Goal: Task Accomplishment & Management: Use online tool/utility

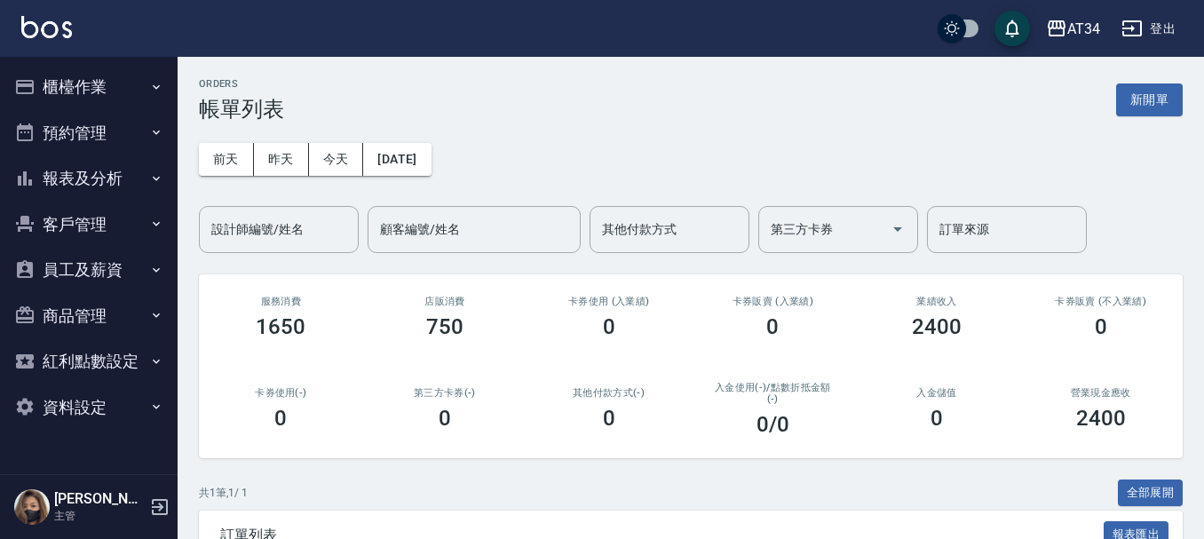
scroll to position [188, 0]
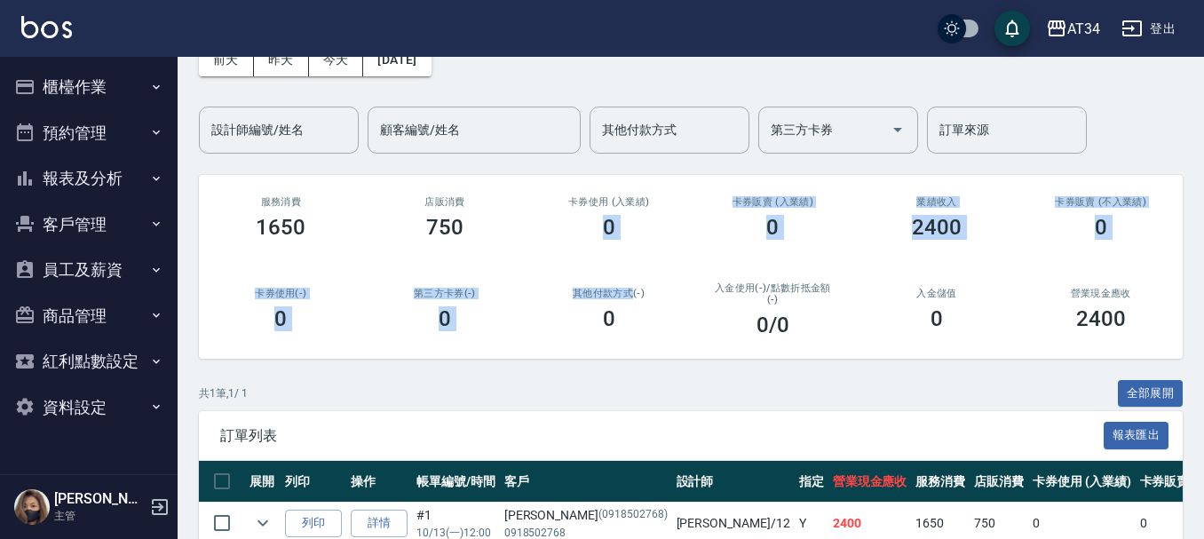
click at [540, 254] on div "卡券使用 (入業績) 0" at bounding box center [609, 218] width 164 height 86
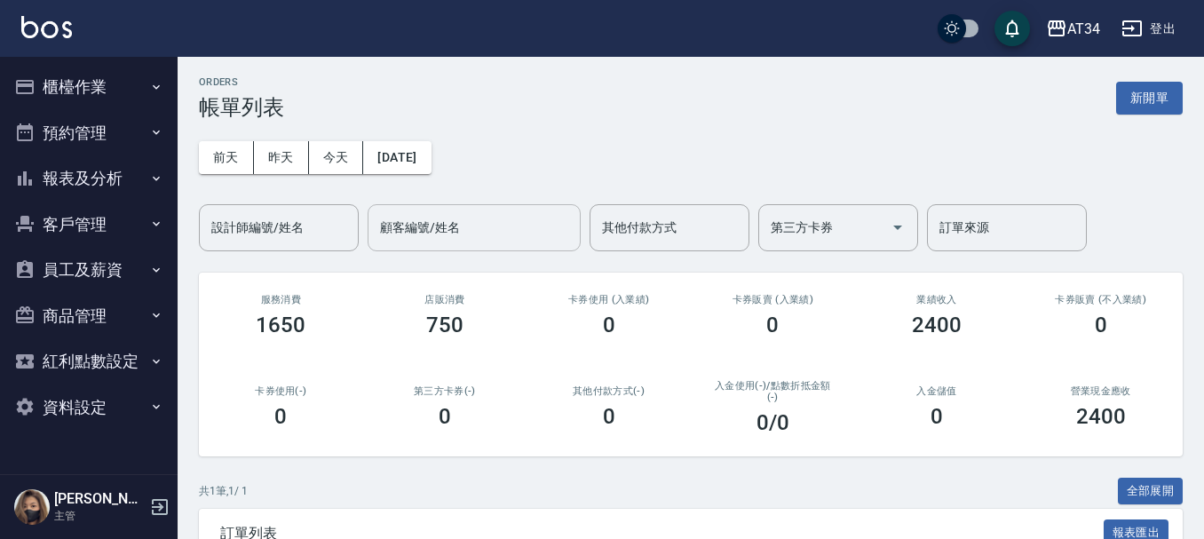
scroll to position [0, 0]
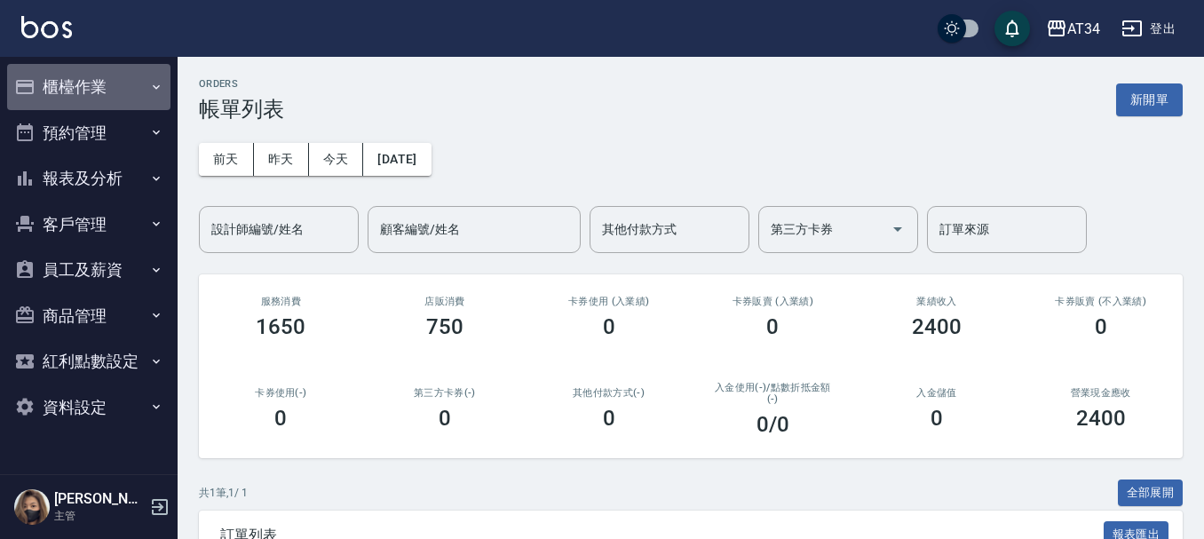
click at [117, 98] on button "櫃檯作業" at bounding box center [88, 87] width 163 height 46
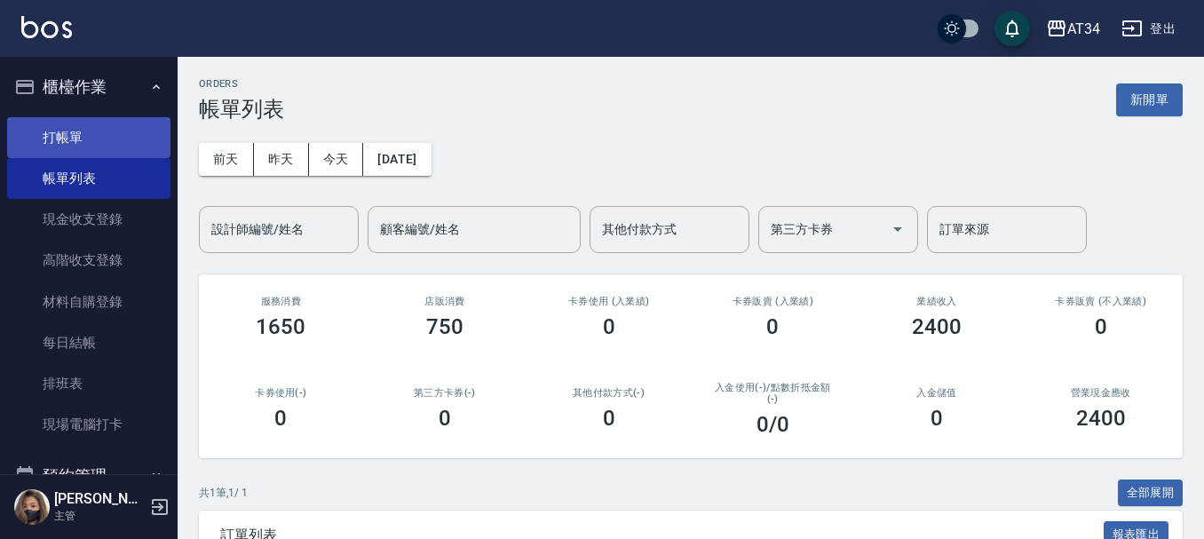
click at [122, 146] on link "打帳單" at bounding box center [88, 137] width 163 height 41
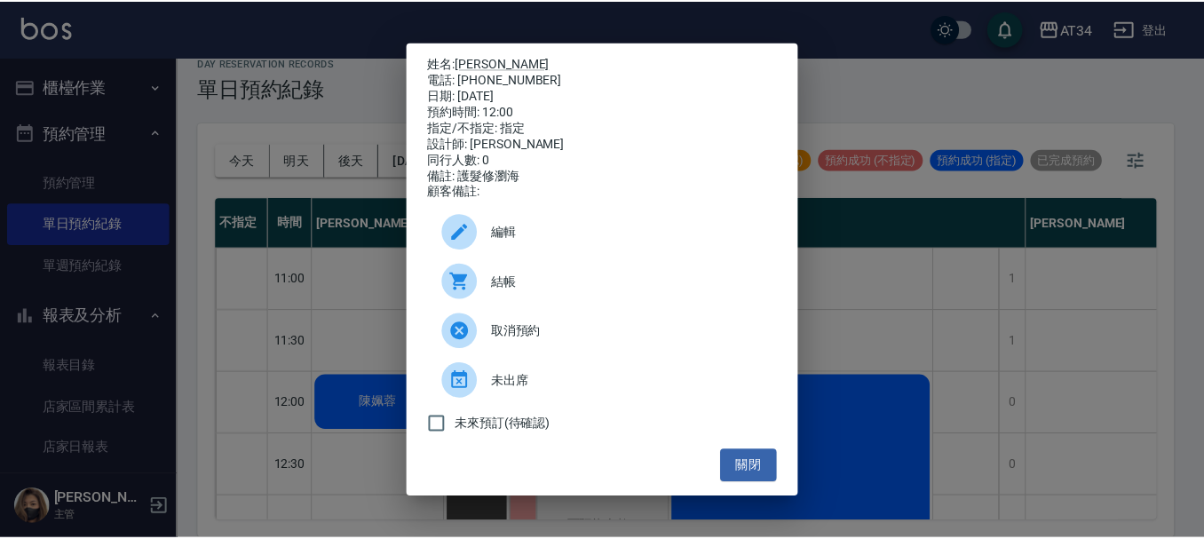
scroll to position [0, 842]
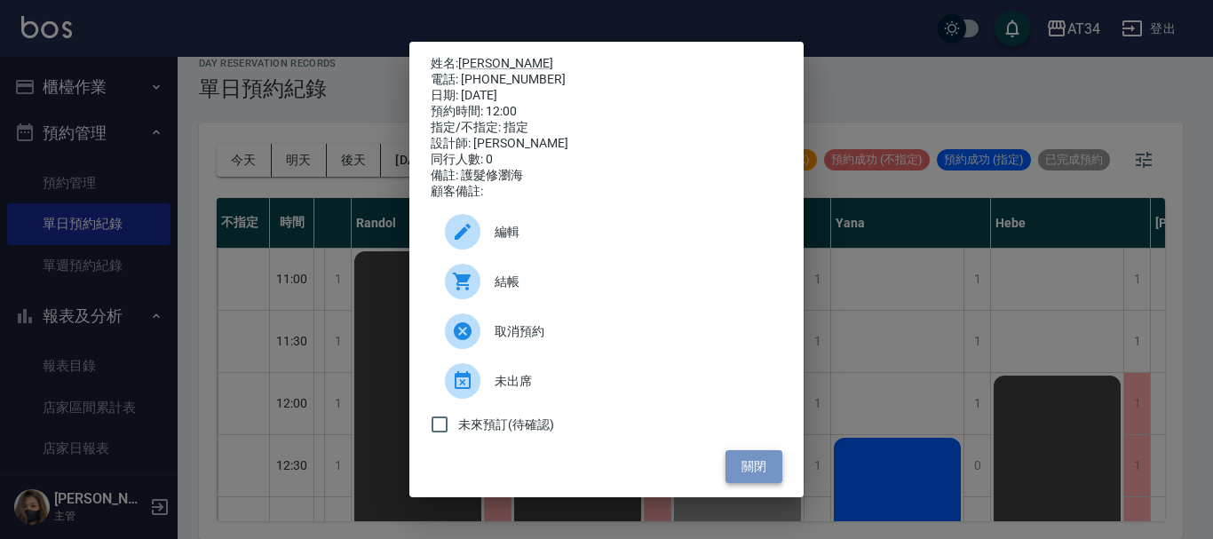
click at [765, 467] on button "關閉" at bounding box center [753, 466] width 57 height 33
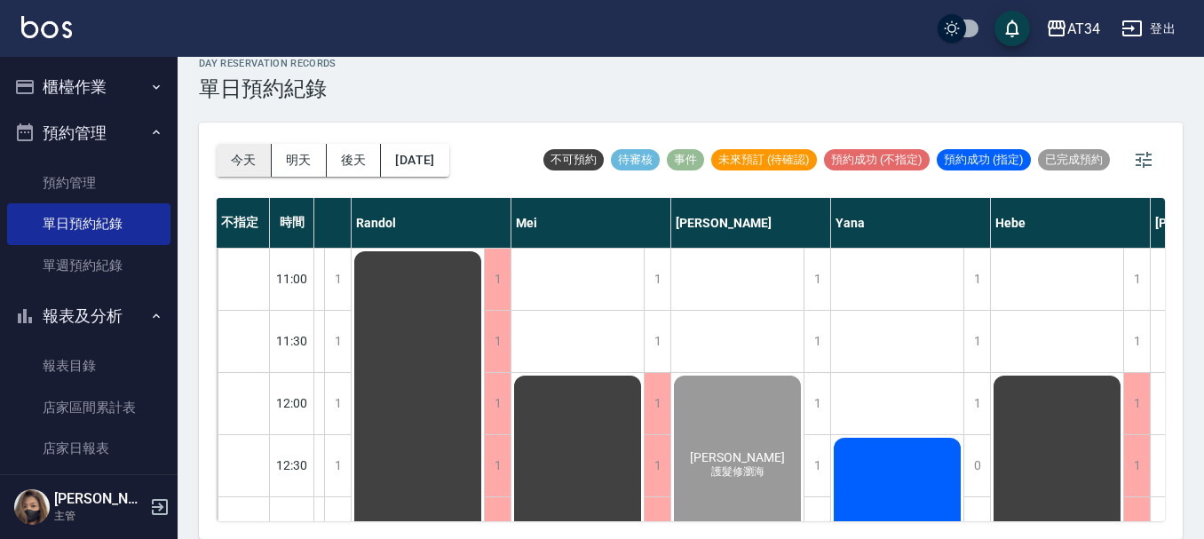
click at [266, 169] on button "今天" at bounding box center [244, 160] width 55 height 33
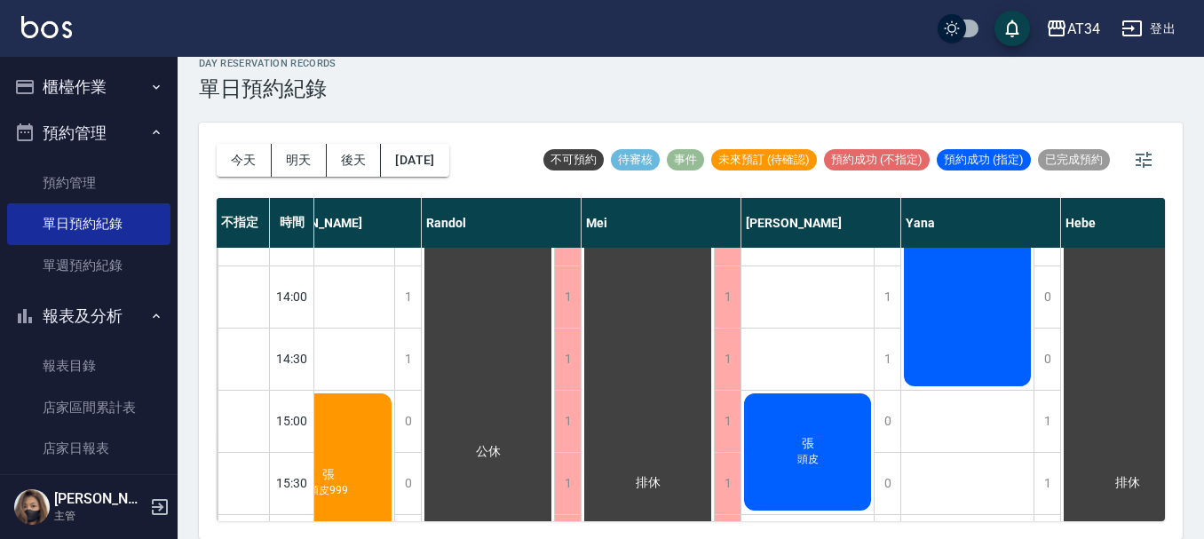
scroll to position [178, 772]
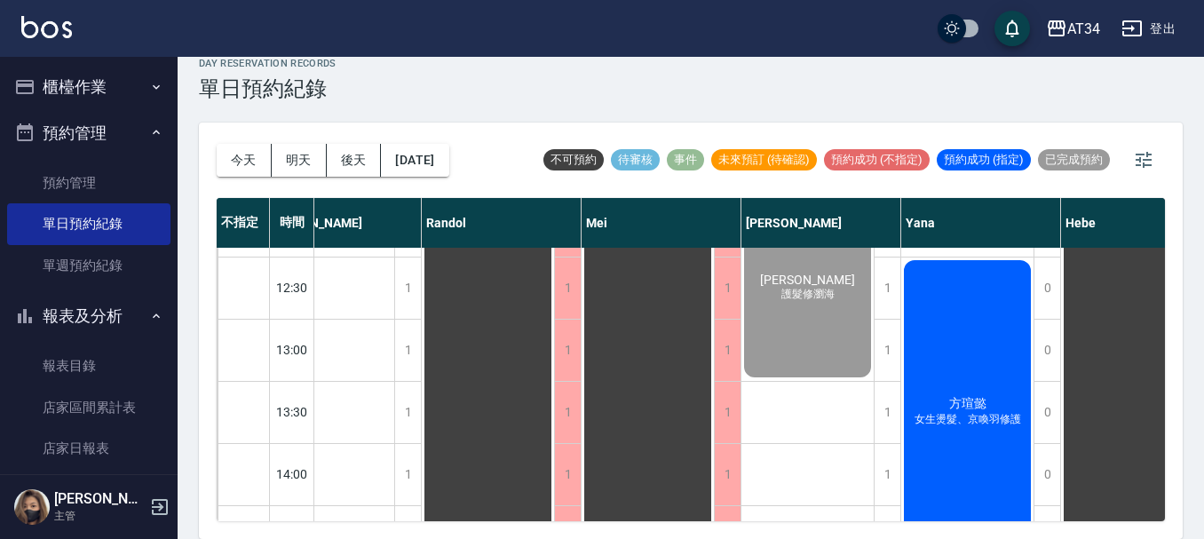
click at [971, 55] on div "AT34 登出" at bounding box center [602, 28] width 1204 height 57
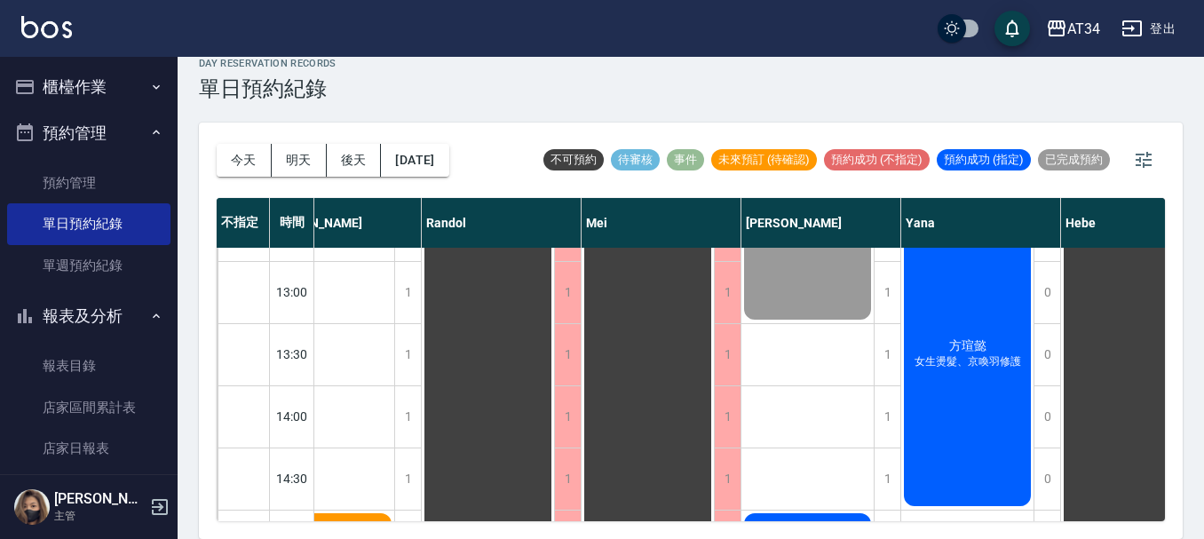
scroll to position [266, 772]
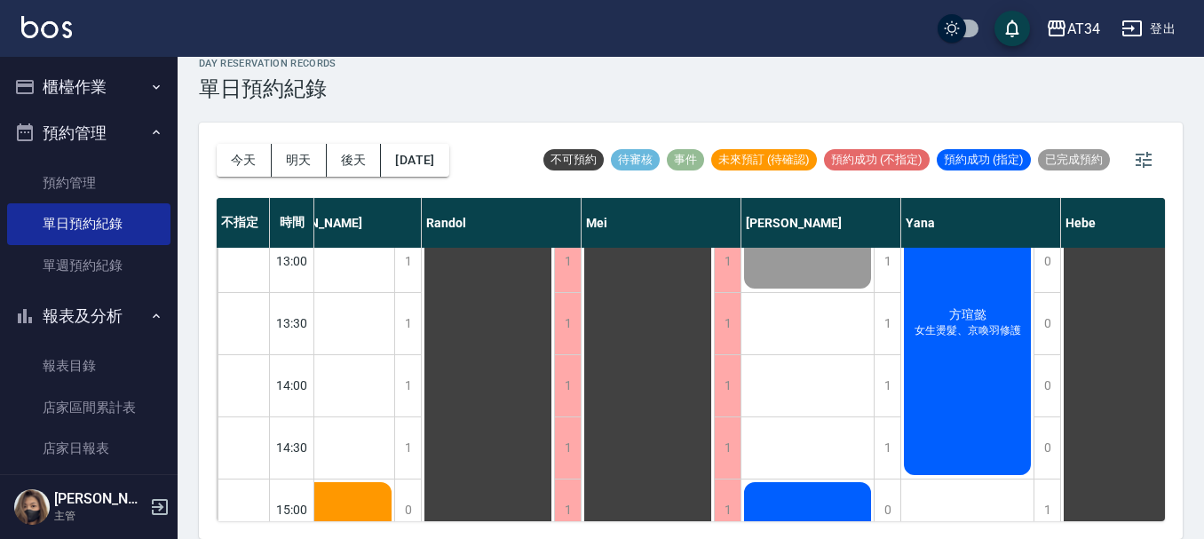
click at [827, 332] on div "劉心瑜 護髮修瀏海 張 頭皮" at bounding box center [807, 540] width 133 height 1119
click at [891, 322] on div "1" at bounding box center [887, 323] width 27 height 61
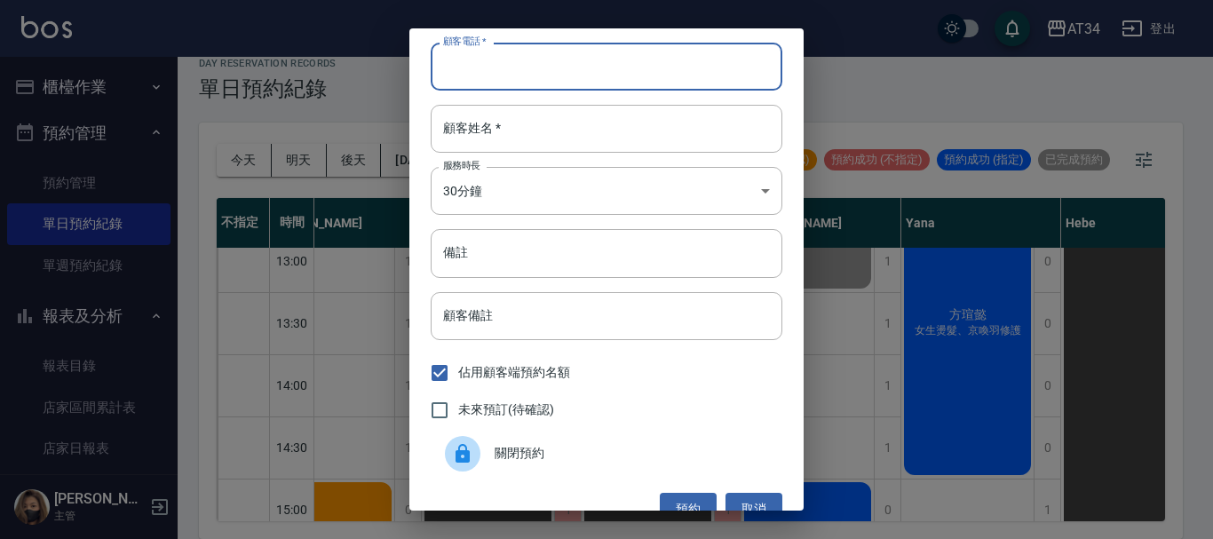
click at [675, 82] on input "顧客電話   *" at bounding box center [607, 67] width 352 height 48
type input "9"
click at [503, 63] on input "093022855" at bounding box center [607, 67] width 352 height 48
click at [497, 65] on input "093022855" at bounding box center [607, 67] width 352 height 48
type input "0930228535"
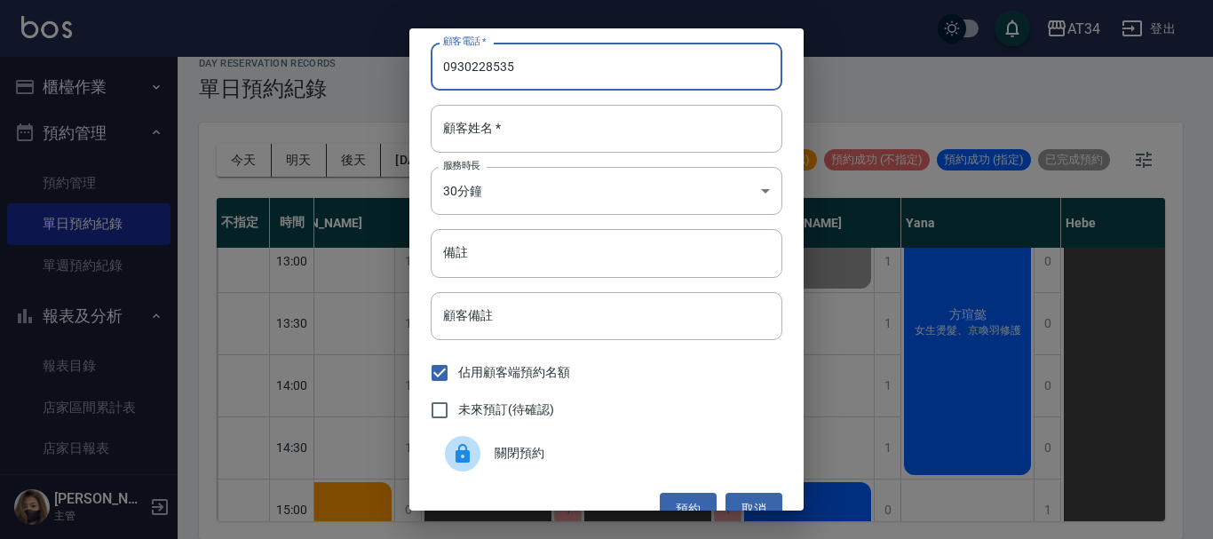
click at [486, 407] on span "未來預訂(待確認)" at bounding box center [506, 409] width 96 height 19
click at [458, 407] on input "未來預訂(待確認)" at bounding box center [439, 410] width 37 height 37
checkbox input "true"
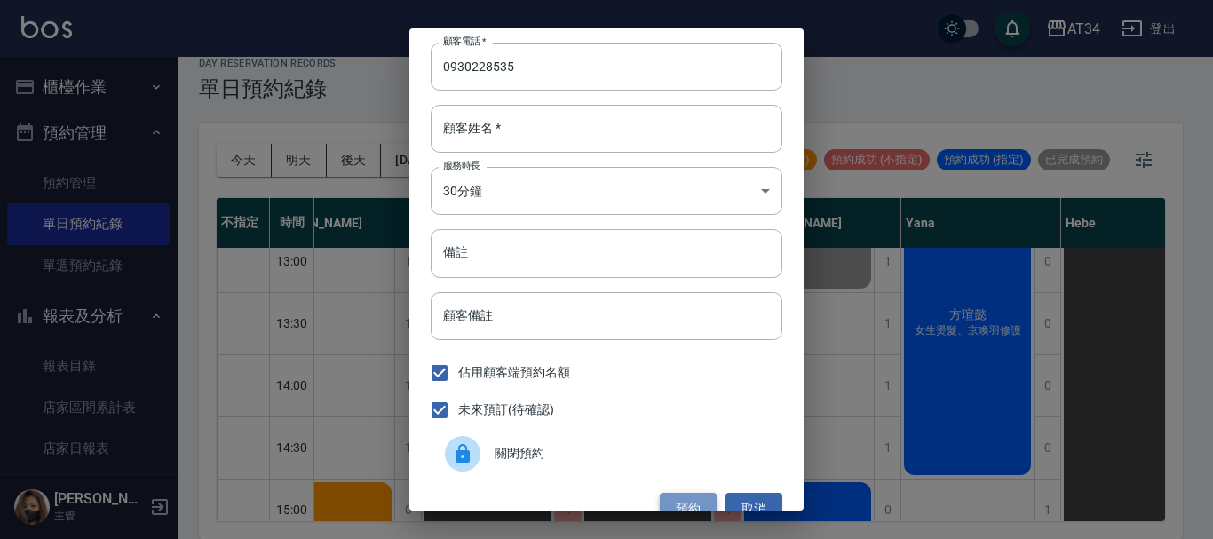
click at [678, 505] on button "預約" at bounding box center [688, 509] width 57 height 33
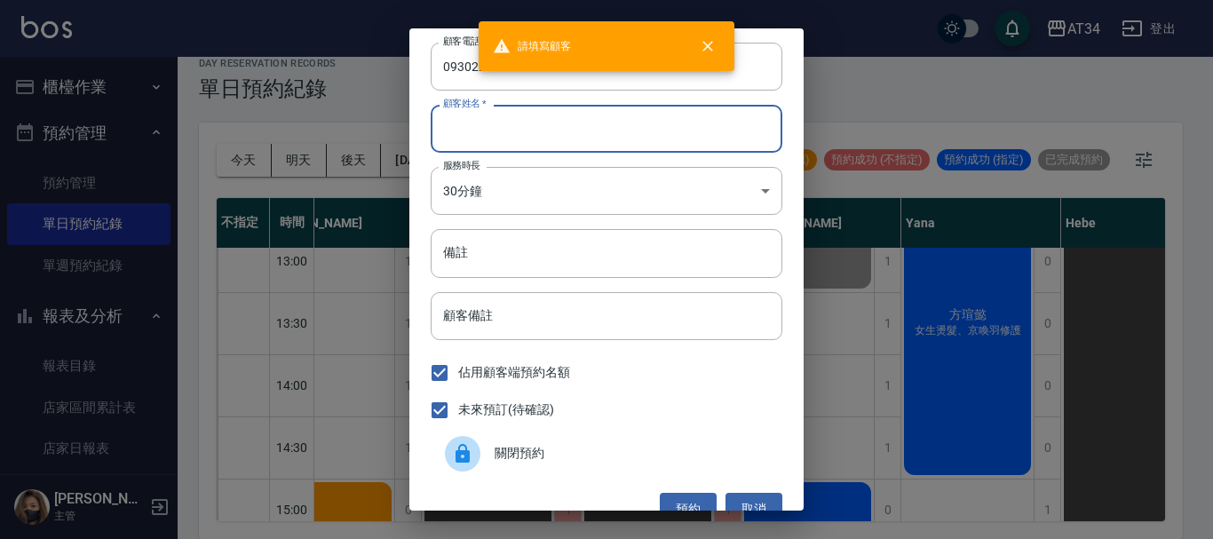
click at [571, 123] on input "顧客姓名   *" at bounding box center [607, 129] width 352 height 48
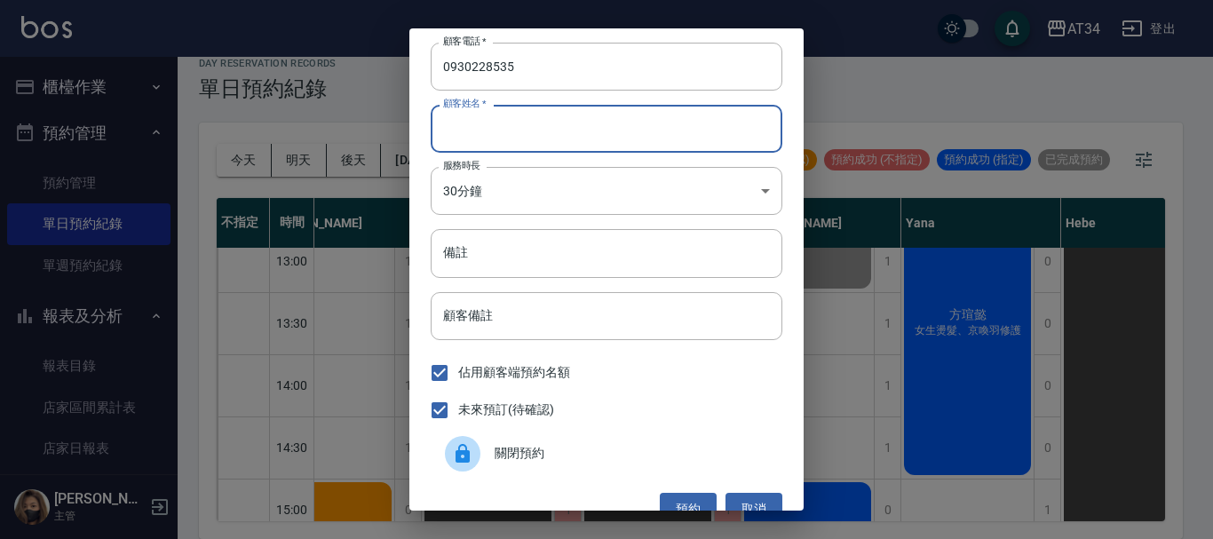
click at [578, 131] on input "顧客姓名   *" at bounding box center [607, 129] width 352 height 48
type input "0930228535"
click at [591, 325] on input "顧客備註" at bounding box center [607, 316] width 352 height 48
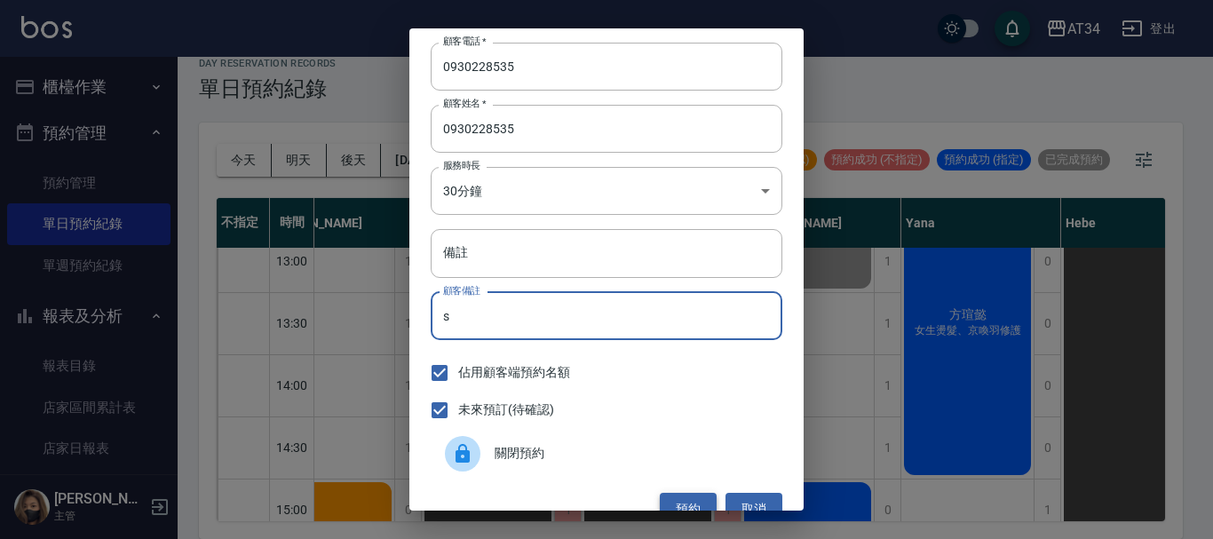
type input "s"
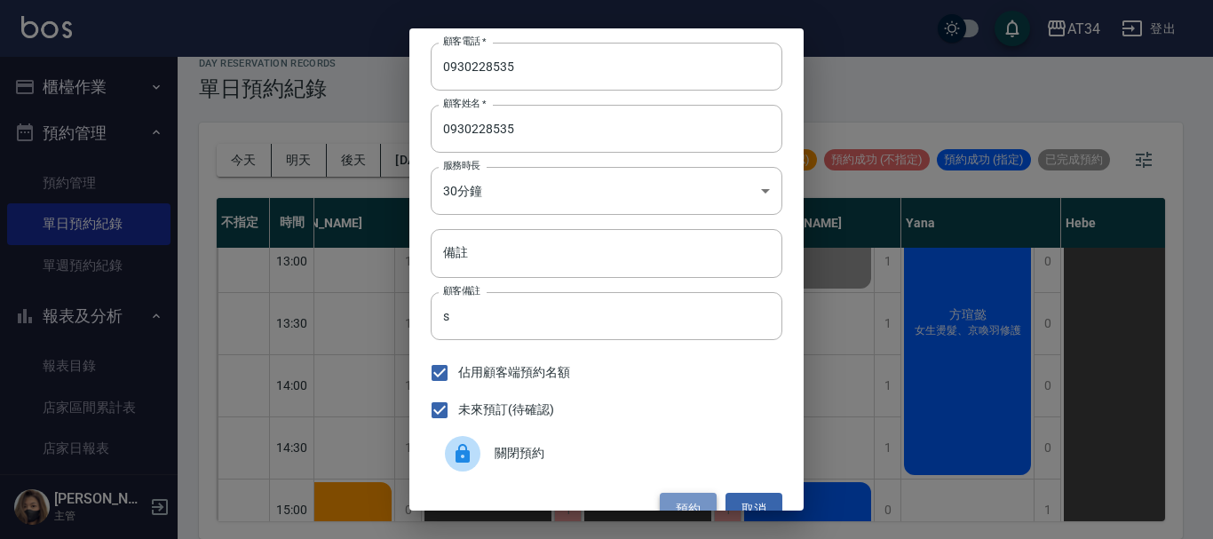
click at [679, 494] on button "預約" at bounding box center [688, 509] width 57 height 33
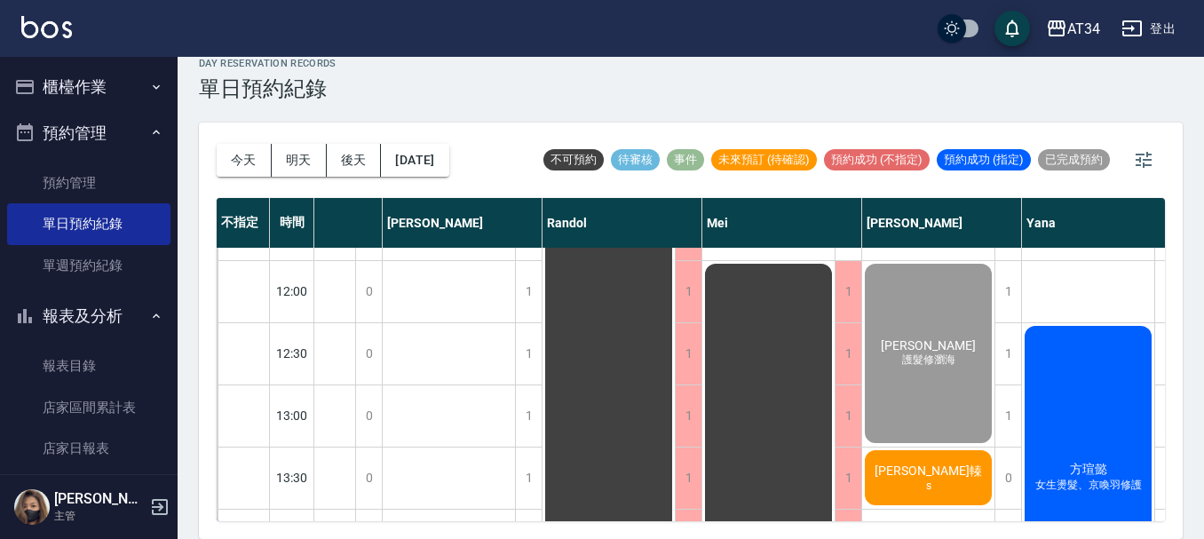
scroll to position [178, 651]
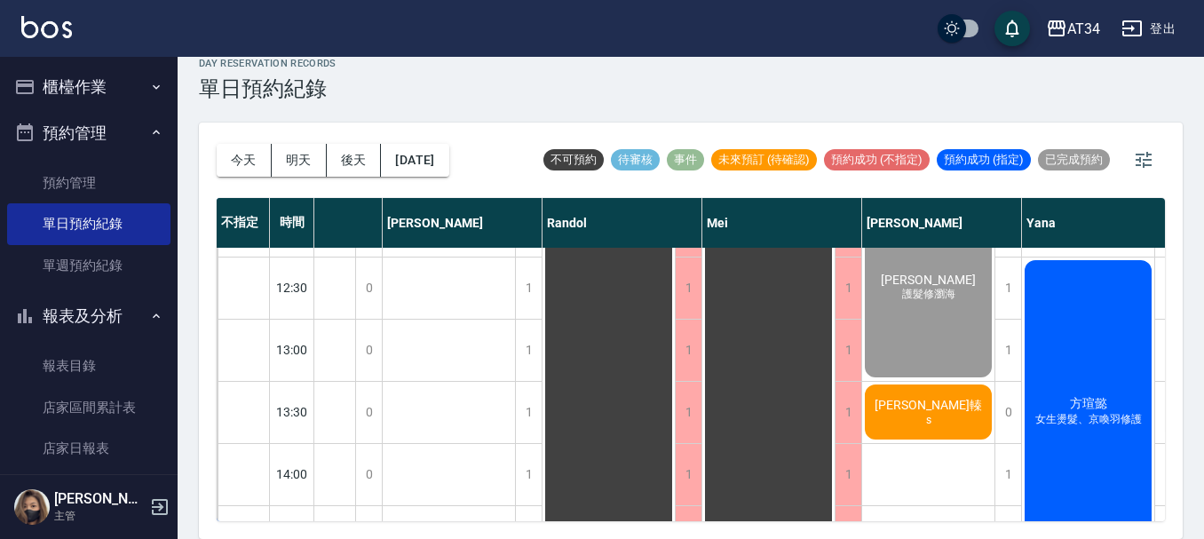
click at [528, 295] on div "1" at bounding box center [528, 288] width 27 height 61
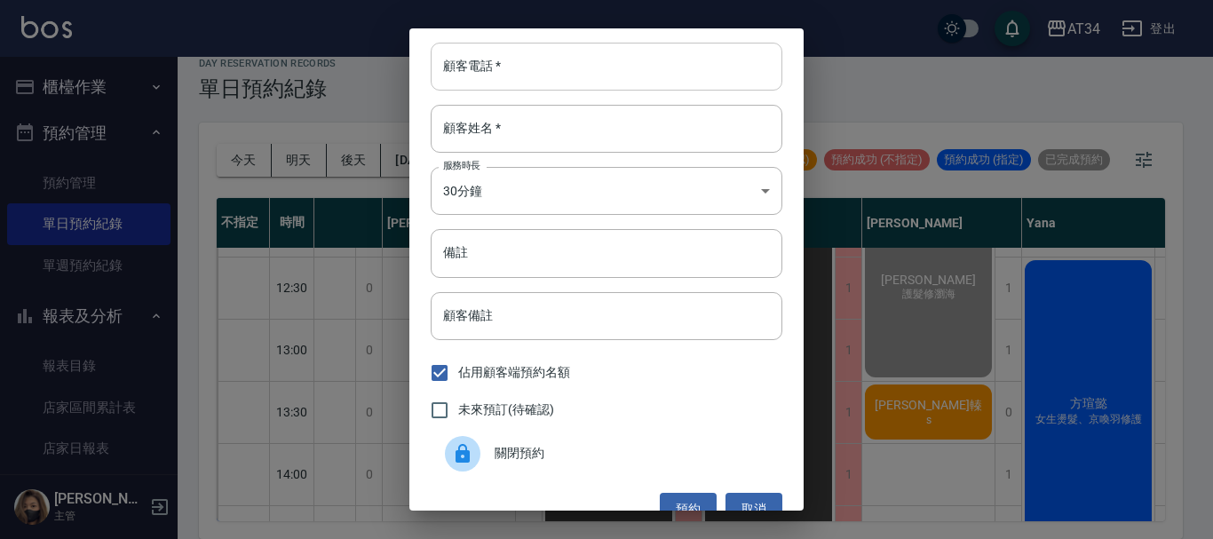
click at [530, 86] on input "顧客電話   *" at bounding box center [607, 67] width 352 height 48
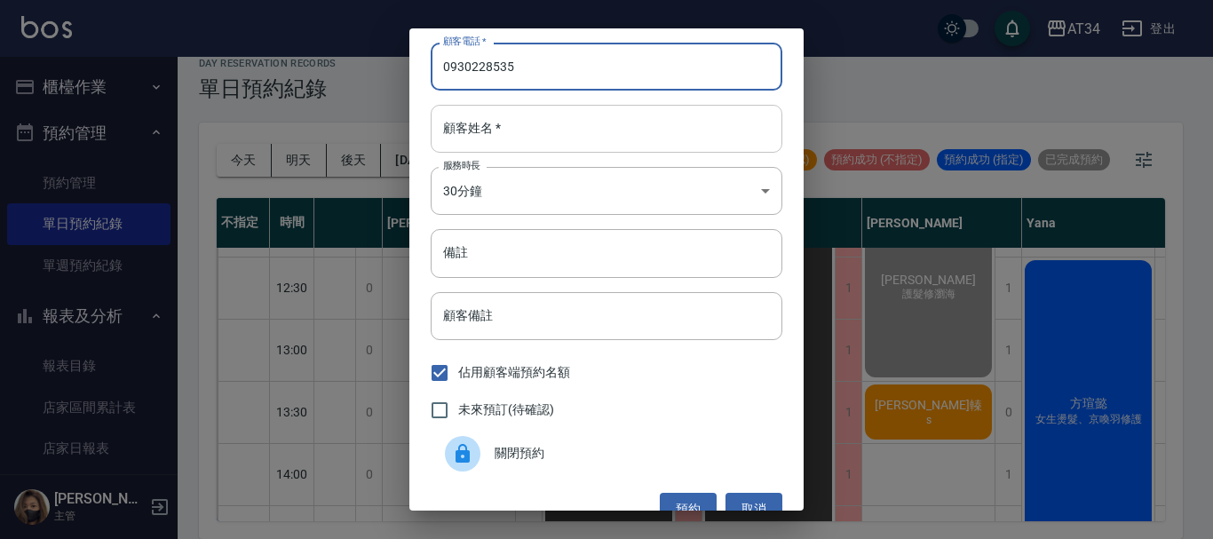
type input "0930228535"
click at [540, 122] on input "顧客姓名   *" at bounding box center [607, 129] width 352 height 48
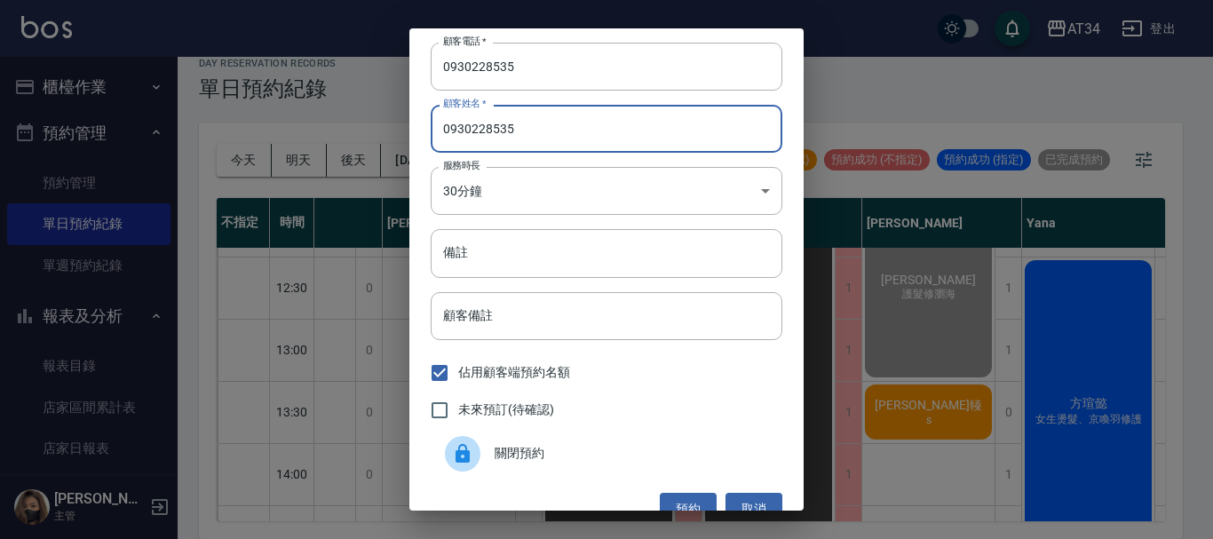
type input "0930228535"
click at [486, 413] on span "未來預訂(待確認)" at bounding box center [506, 409] width 96 height 19
click at [458, 413] on input "未來預訂(待確認)" at bounding box center [439, 410] width 37 height 37
checkbox input "true"
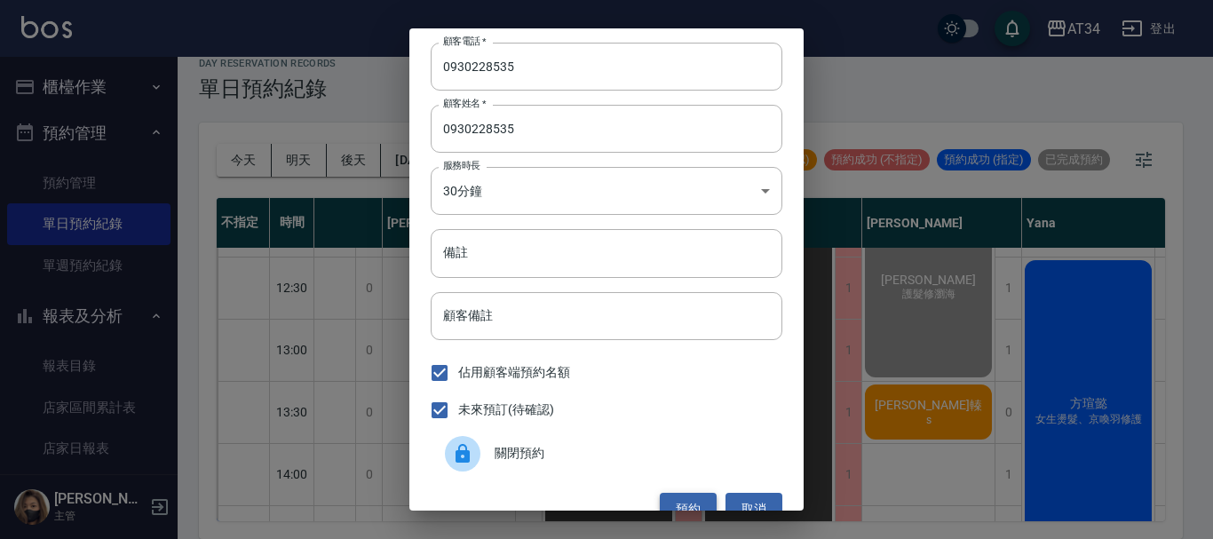
click at [667, 503] on button "預約" at bounding box center [688, 509] width 57 height 33
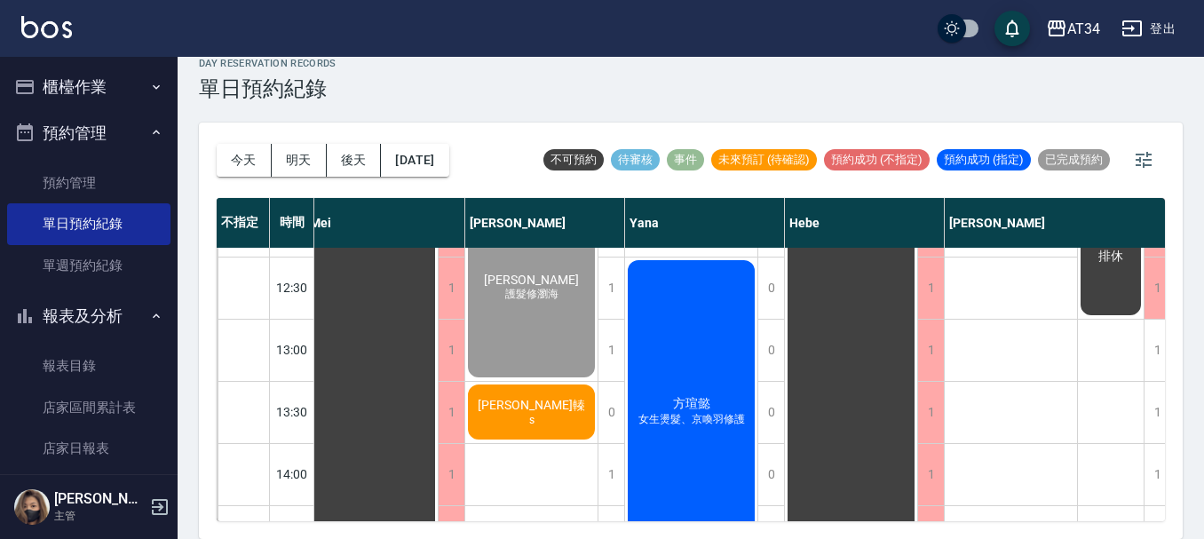
scroll to position [178, 1063]
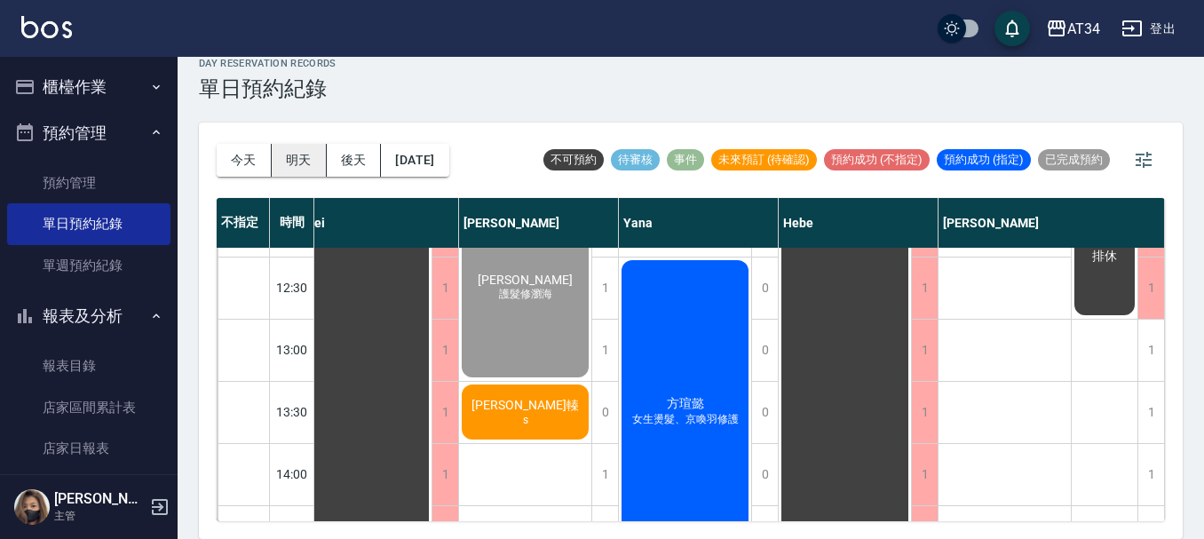
click at [289, 154] on button "明天" at bounding box center [299, 160] width 55 height 33
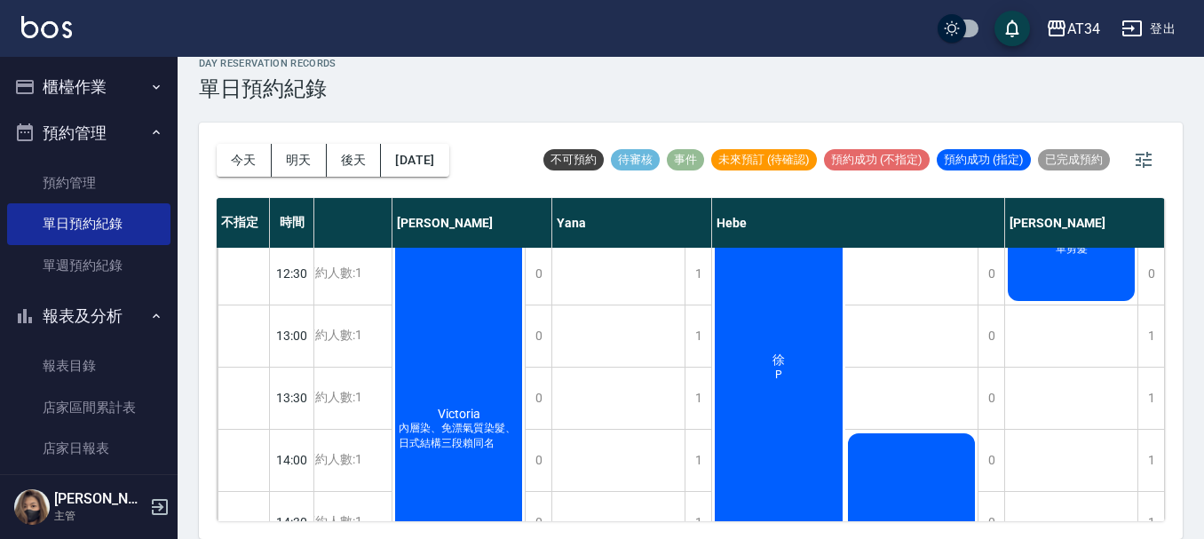
scroll to position [149, 943]
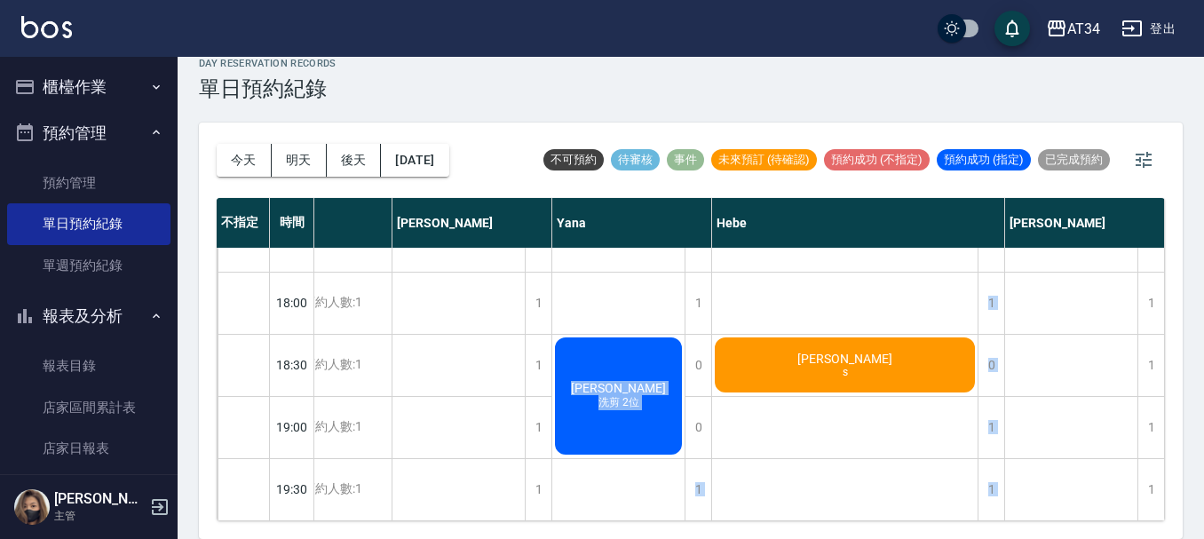
drag, startPoint x: 713, startPoint y: 512, endPoint x: 626, endPoint y: 520, distance: 87.4
click at [626, 520] on div "不指定 時間 Gina Wendy Seven annie Randol Mei Emily Yana Hebe Emma 11:00 11:30 12:00…" at bounding box center [691, 359] width 948 height 323
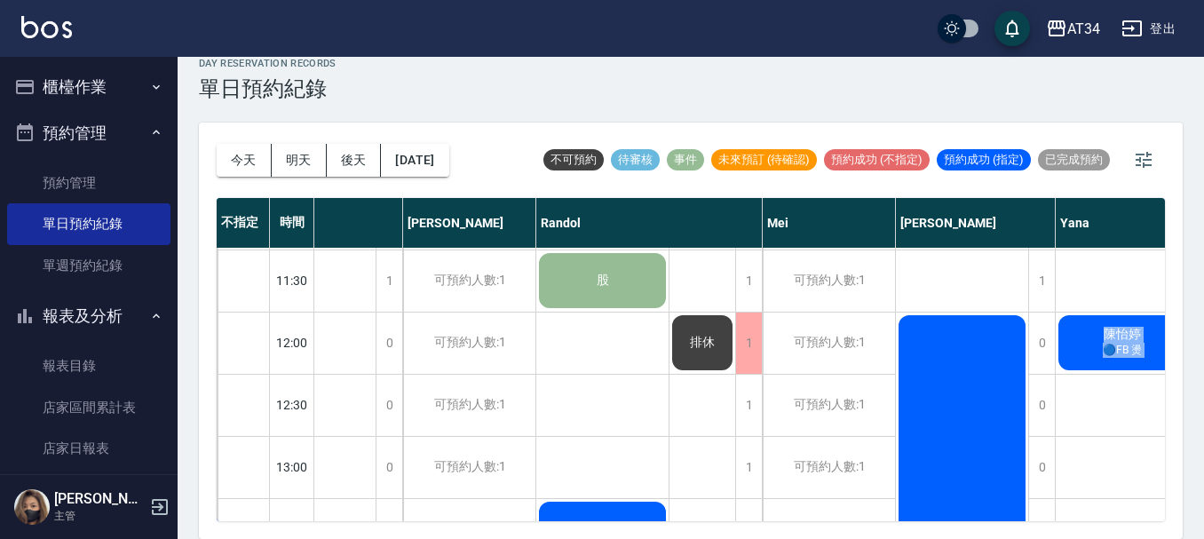
scroll to position [0, 431]
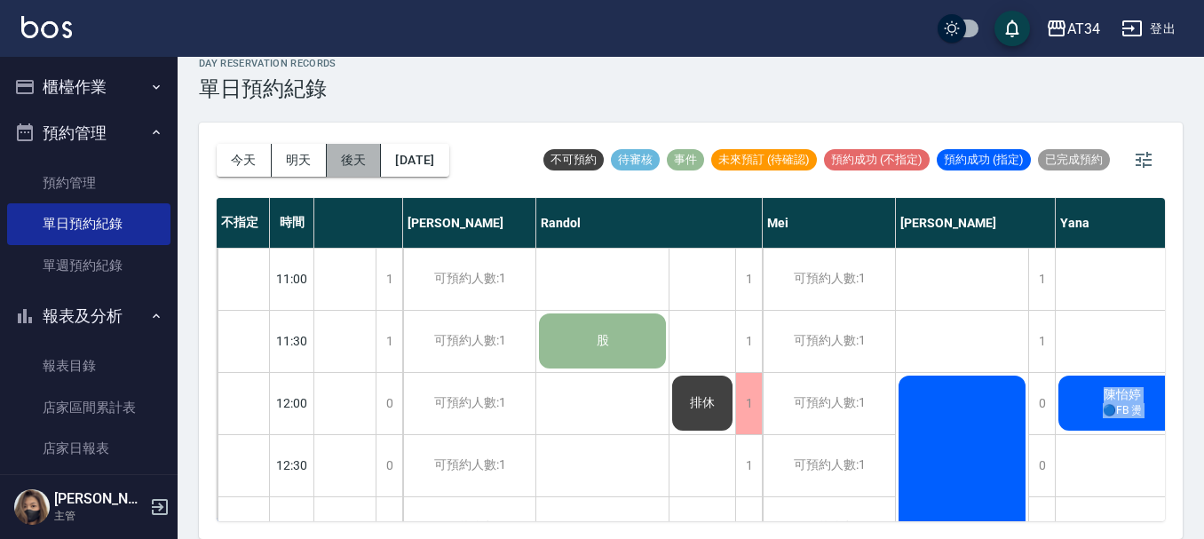
click at [351, 160] on button "後天" at bounding box center [354, 160] width 55 height 33
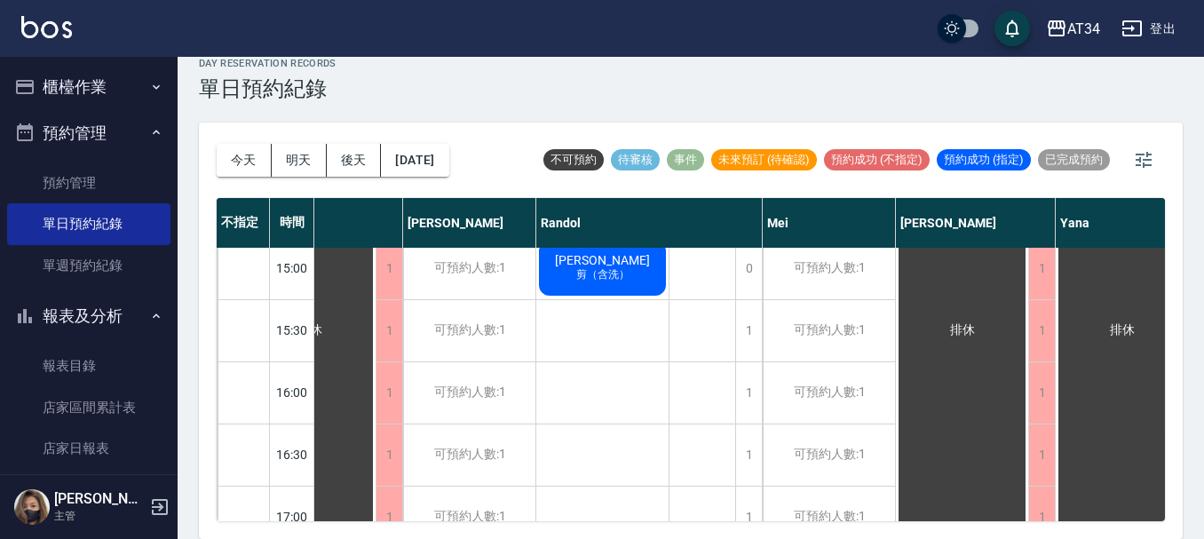
scroll to position [742, 431]
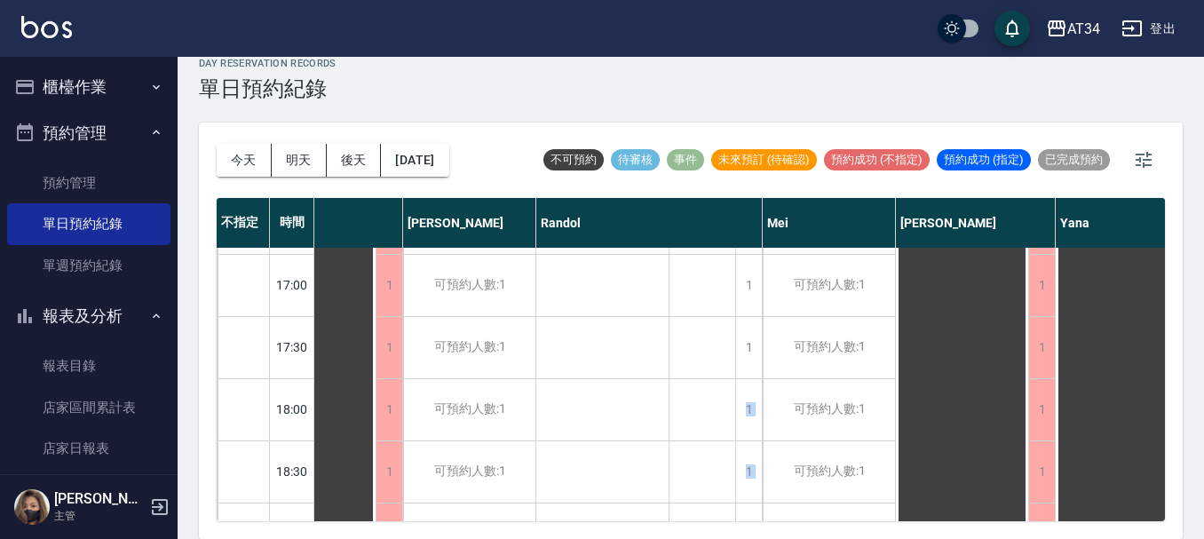
drag, startPoint x: 570, startPoint y: 506, endPoint x: 724, endPoint y: 509, distance: 153.6
click at [724, 509] on div "不指定 時間 Gina Wendy Seven annie Randol Mei Emily Yana Hebe Emma 11:00 11:30 12:00…" at bounding box center [691, 359] width 948 height 323
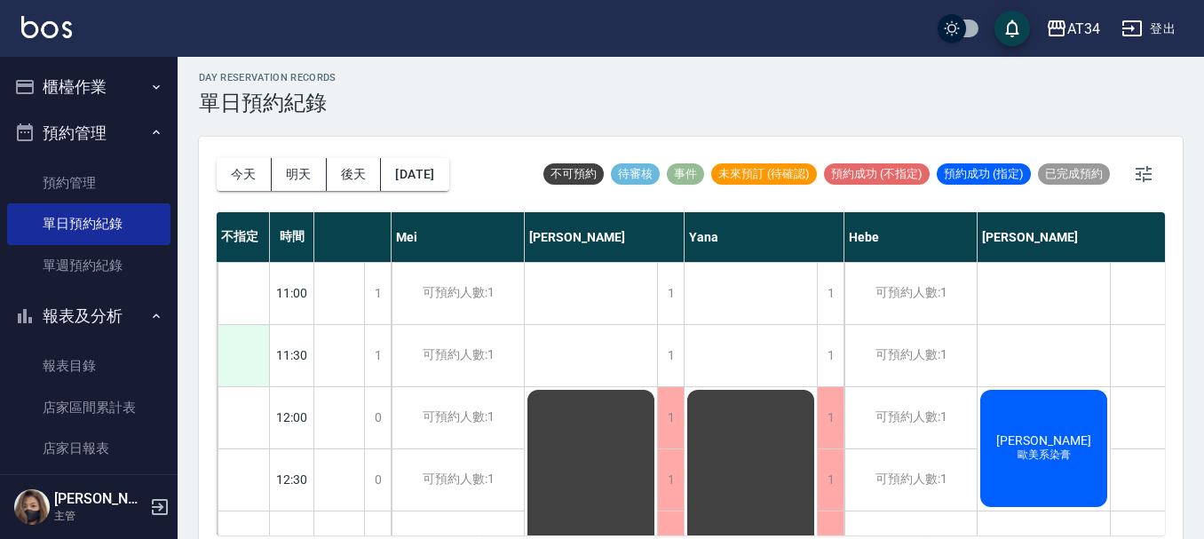
scroll to position [0, 0]
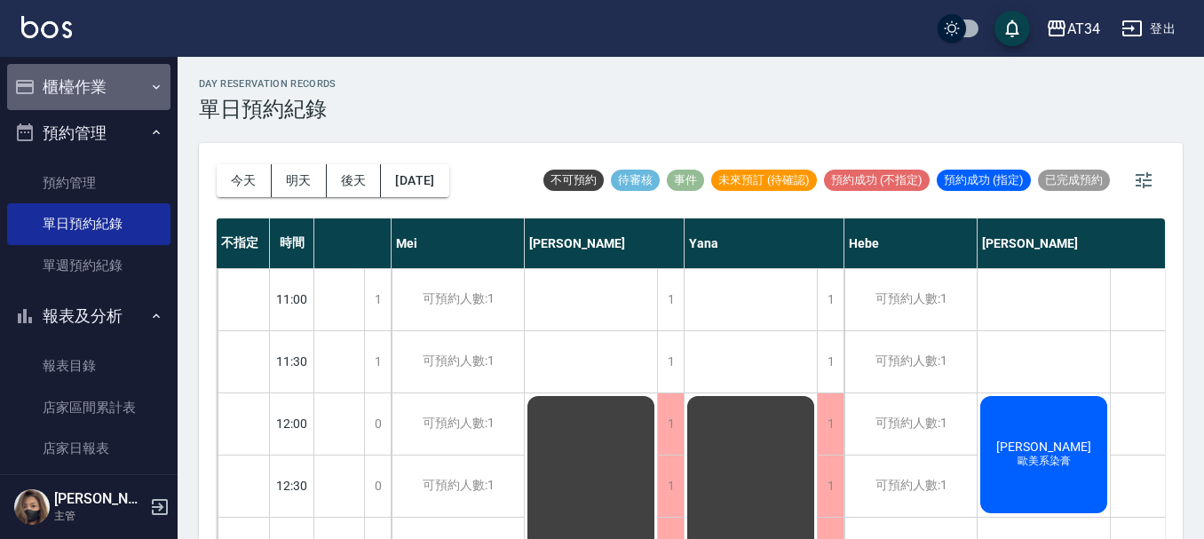
click at [95, 96] on button "櫃檯作業" at bounding box center [88, 87] width 163 height 46
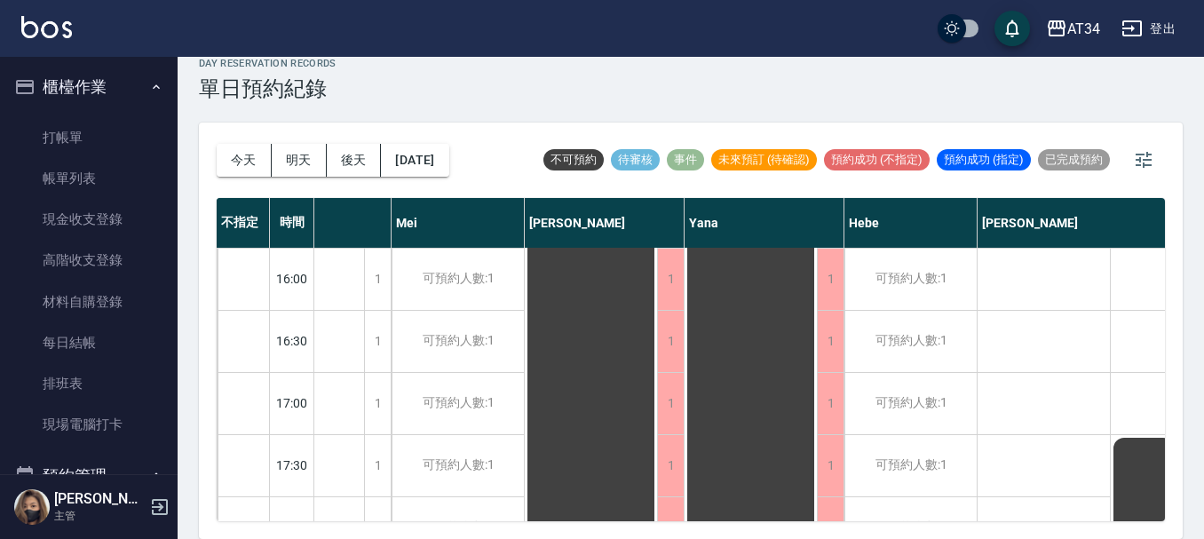
scroll to position [266, 802]
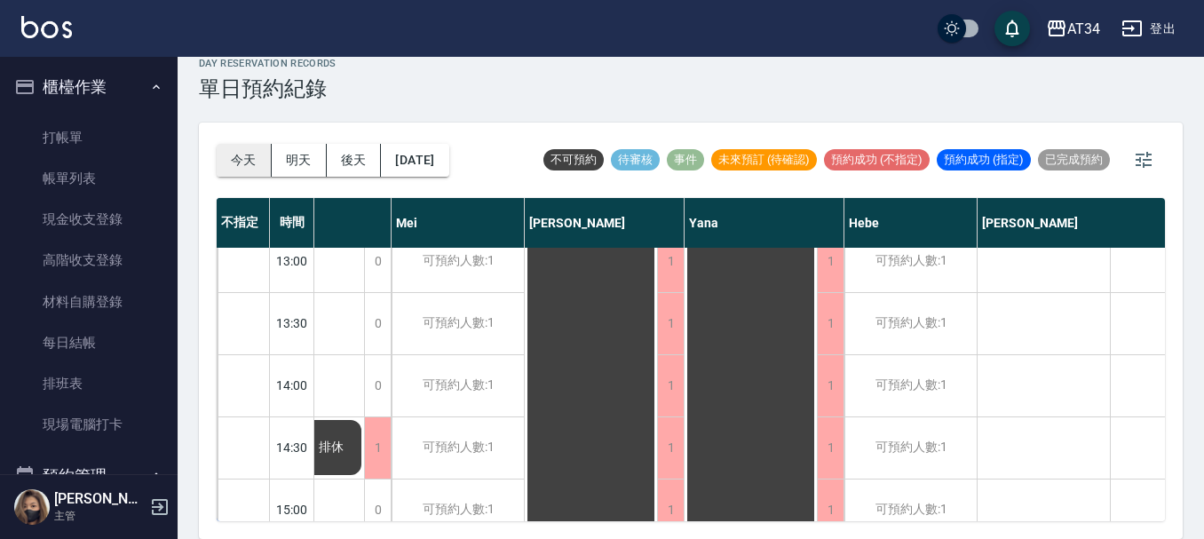
click at [248, 166] on button "今天" at bounding box center [244, 160] width 55 height 33
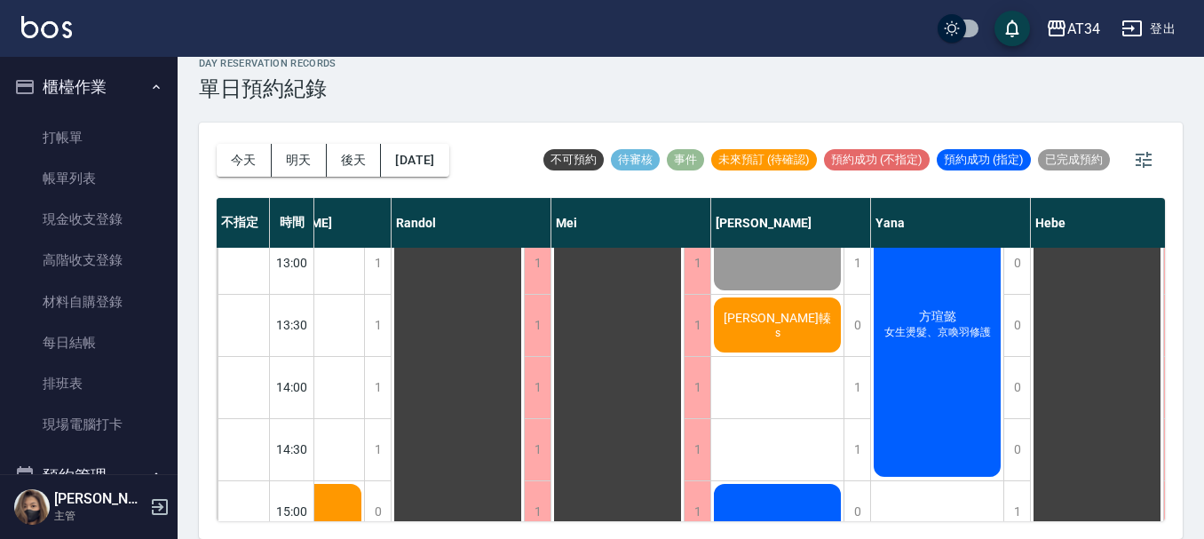
scroll to position [266, 802]
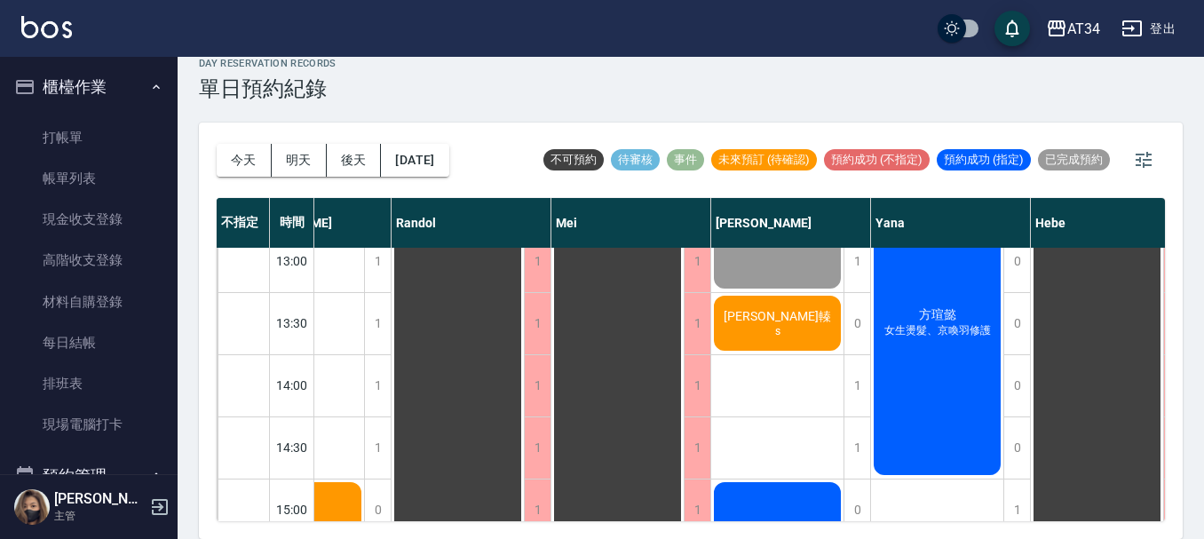
click at [802, 278] on div "劉心瑜 護髮修瀏海" at bounding box center [777, 199] width 132 height 185
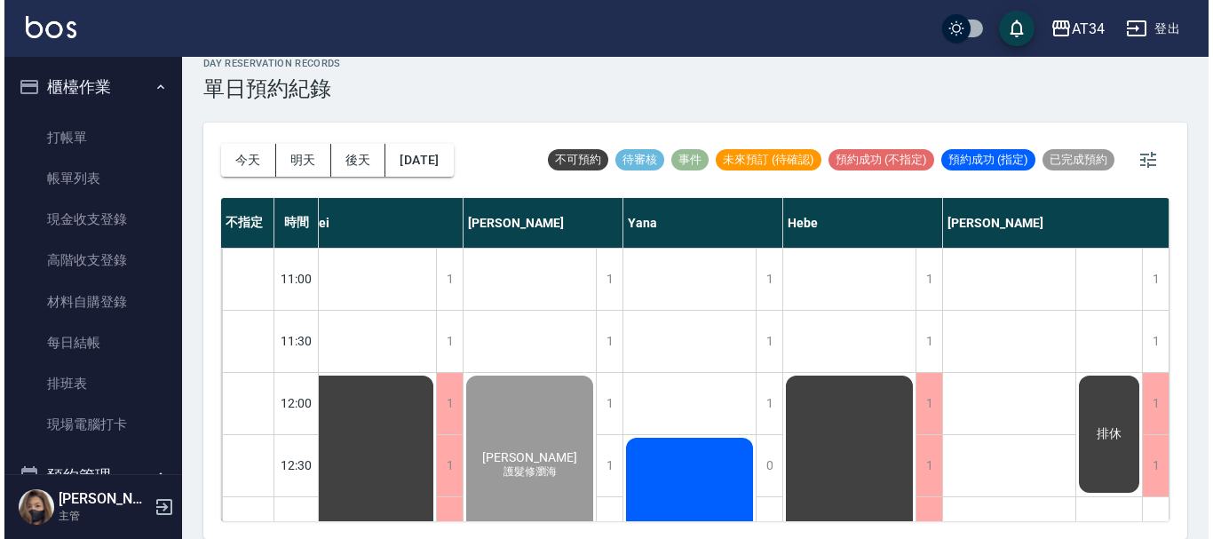
scroll to position [178, 1063]
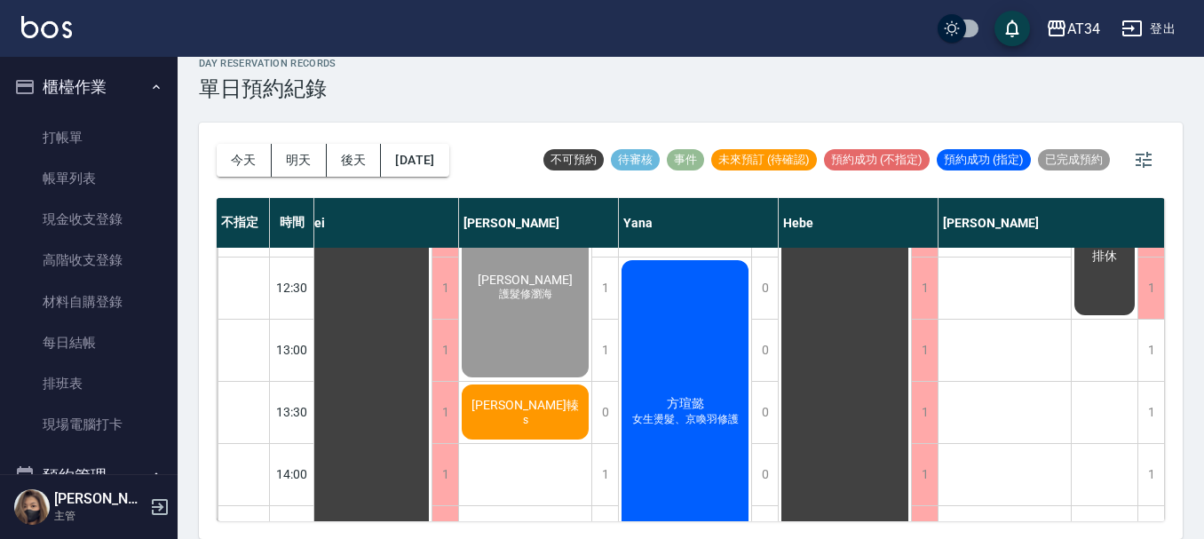
click at [542, 427] on div "柯葦轃 s" at bounding box center [525, 412] width 132 height 60
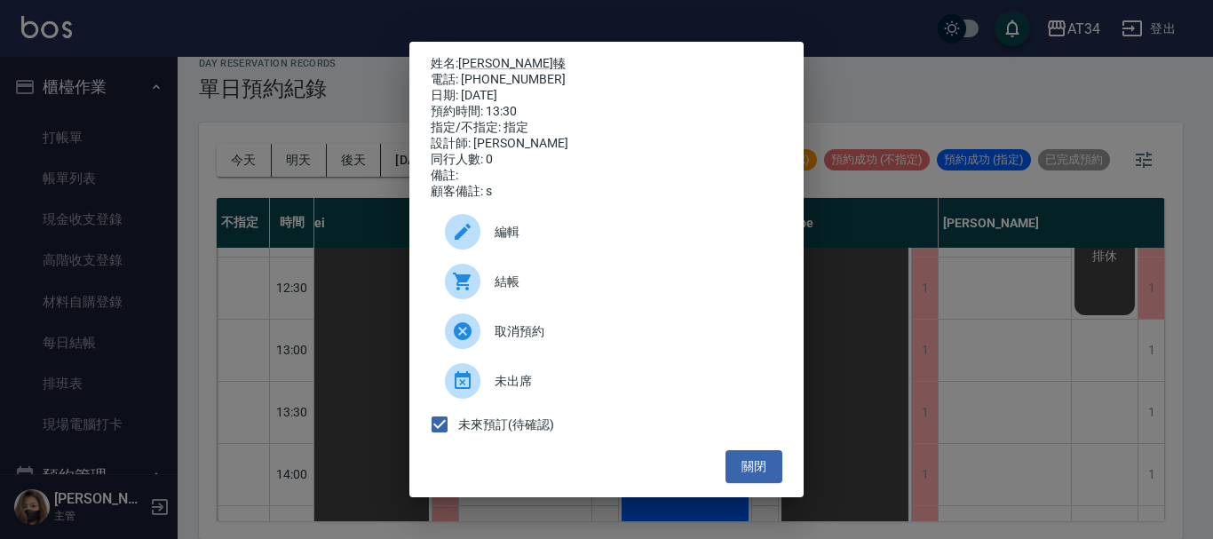
click at [514, 282] on span "結帳" at bounding box center [632, 282] width 274 height 19
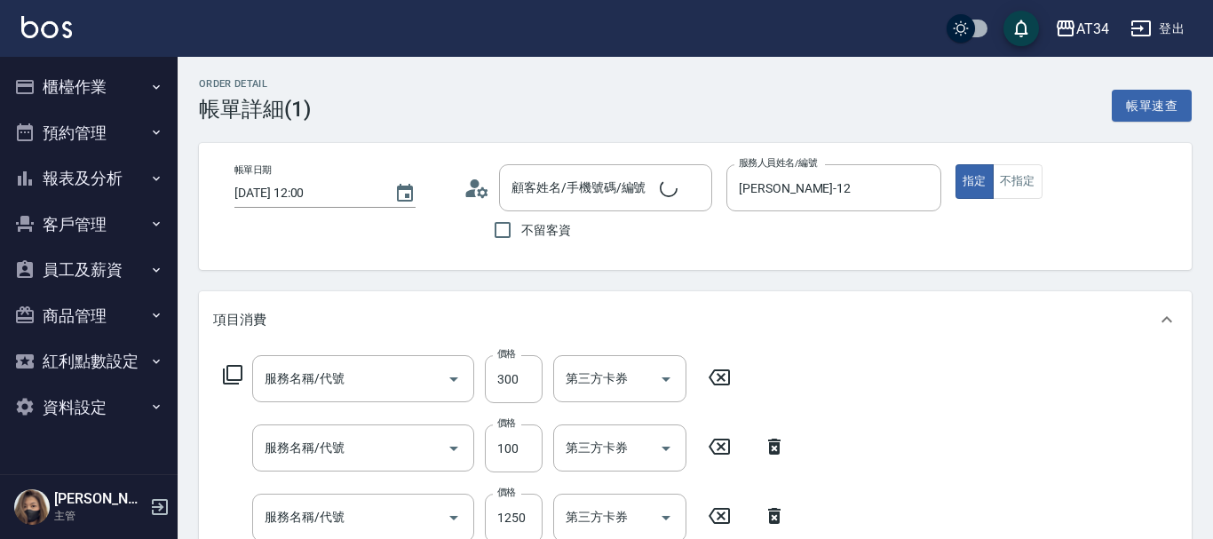
type input "2025/10/13 12:00"
type input "Emily-12"
type input "240"
type input "護髮修瀏海"
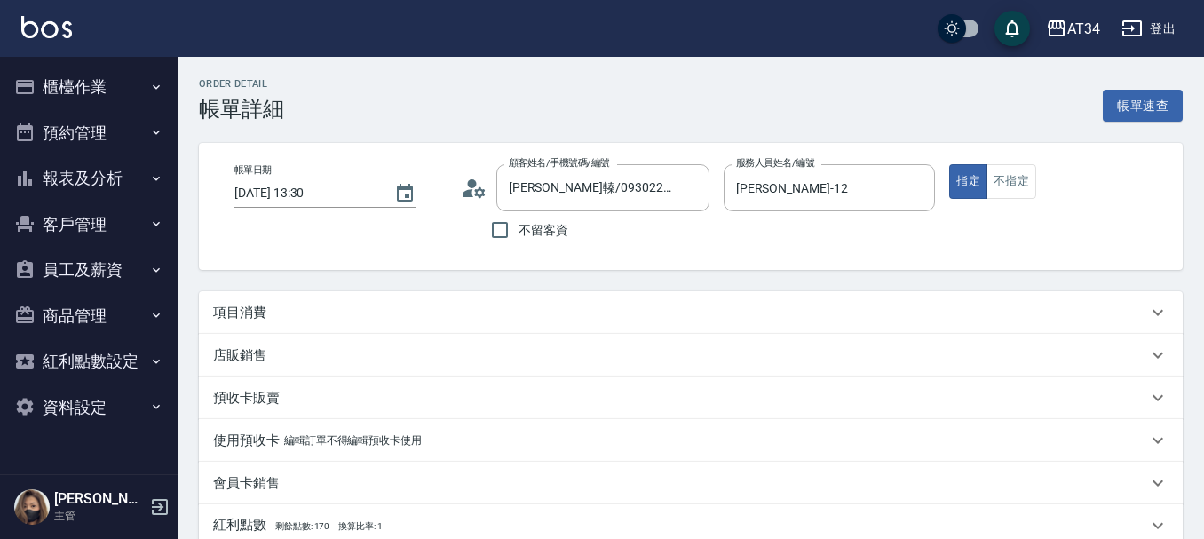
click at [451, 238] on div "帳單日期 2025/10/13 13:30 顧客姓名/手機號碼/編號 柯葦轃/0930228535/ 顧客姓名/手機號碼/編號 不留客資 服務人員姓名/編號 …" at bounding box center [690, 206] width 941 height 84
click at [335, 317] on div "項目消費" at bounding box center [680, 313] width 934 height 19
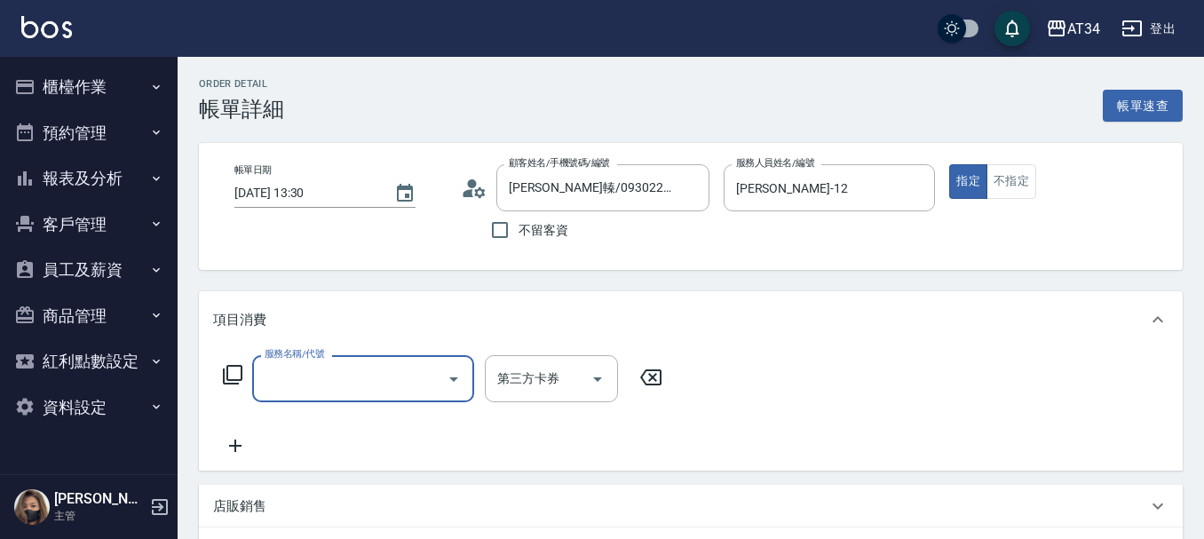
click at [317, 378] on input "服務名稱/代號" at bounding box center [349, 378] width 179 height 31
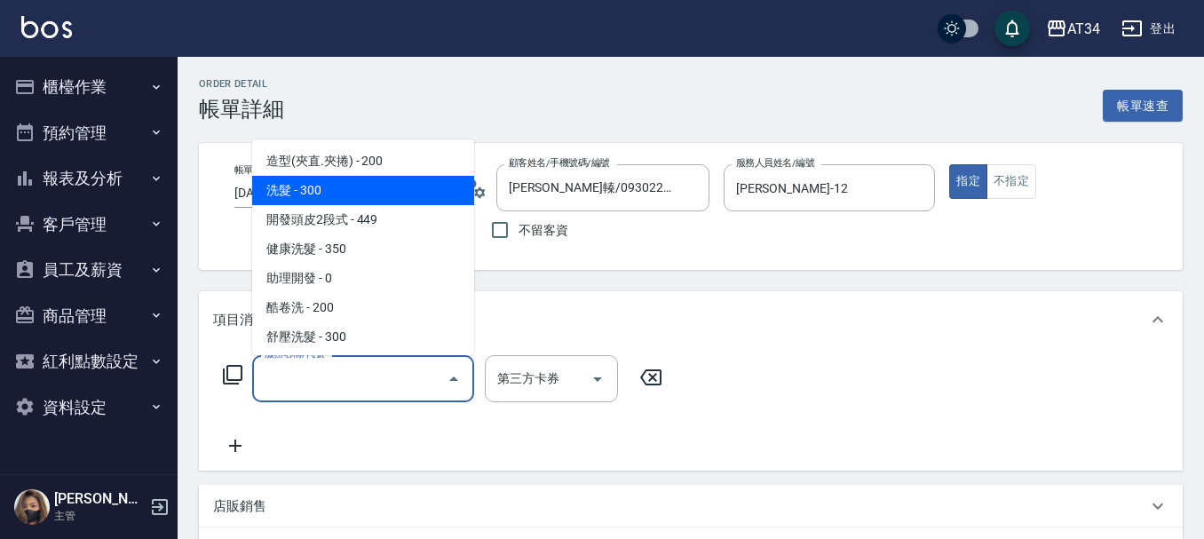
click at [352, 195] on span "洗髮 - 300" at bounding box center [363, 190] width 222 height 29
type input "洗髮(201)"
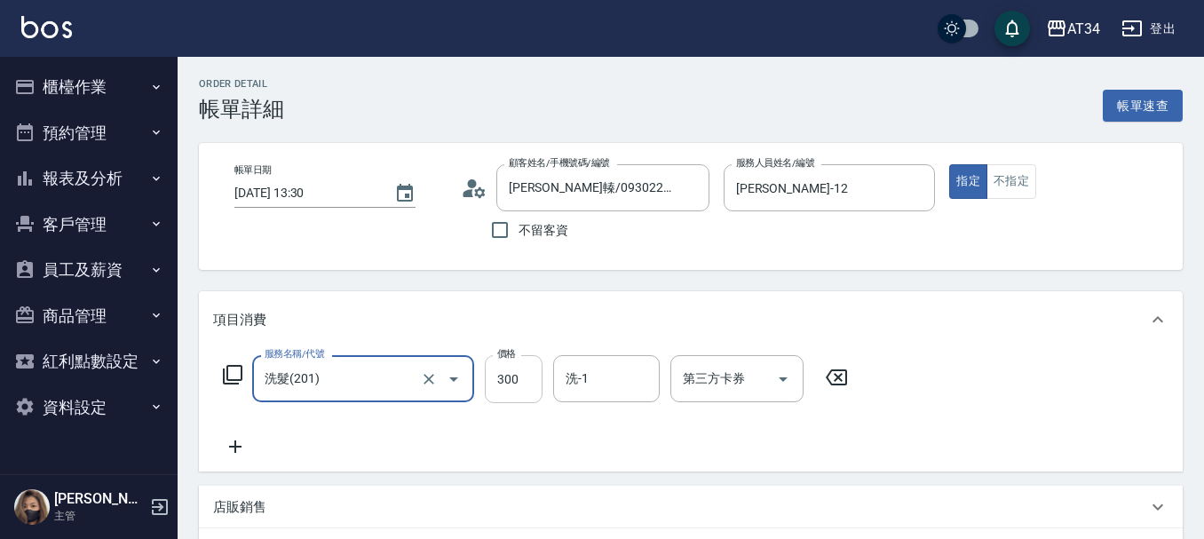
drag, startPoint x: 509, startPoint y: 384, endPoint x: 508, endPoint y: 393, distance: 8.9
click at [509, 384] on input "300" at bounding box center [514, 379] width 58 height 48
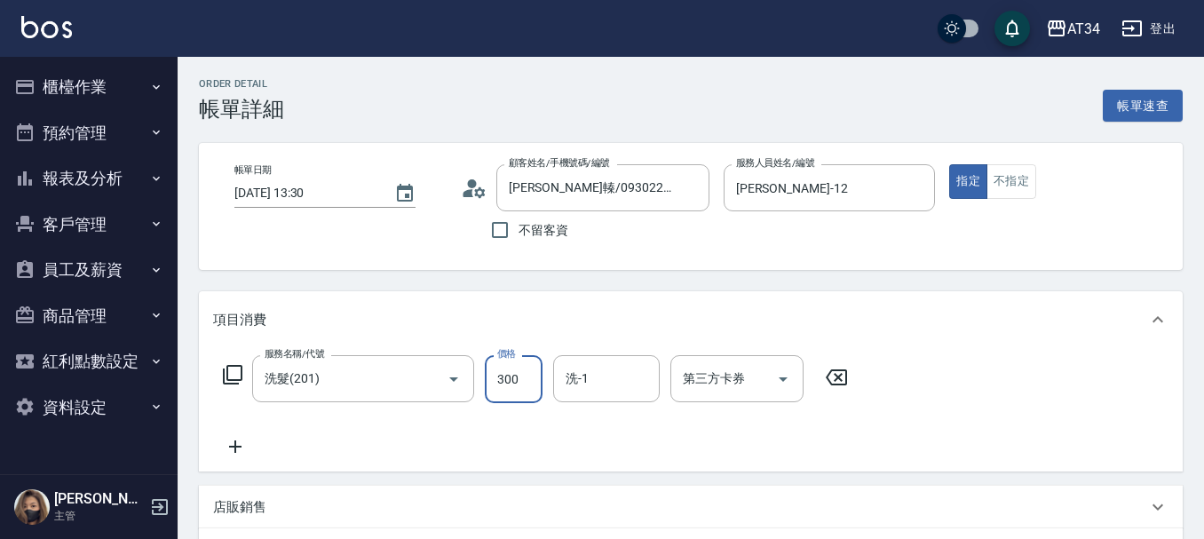
type input "0"
type input "35"
type input "30"
type input "350"
click at [924, 375] on div "服務名稱/代號 洗髮(201) 服務名稱/代號 價格 350 價格 洗-1 洗-1 第三方卡券 第三方卡券" at bounding box center [691, 409] width 984 height 123
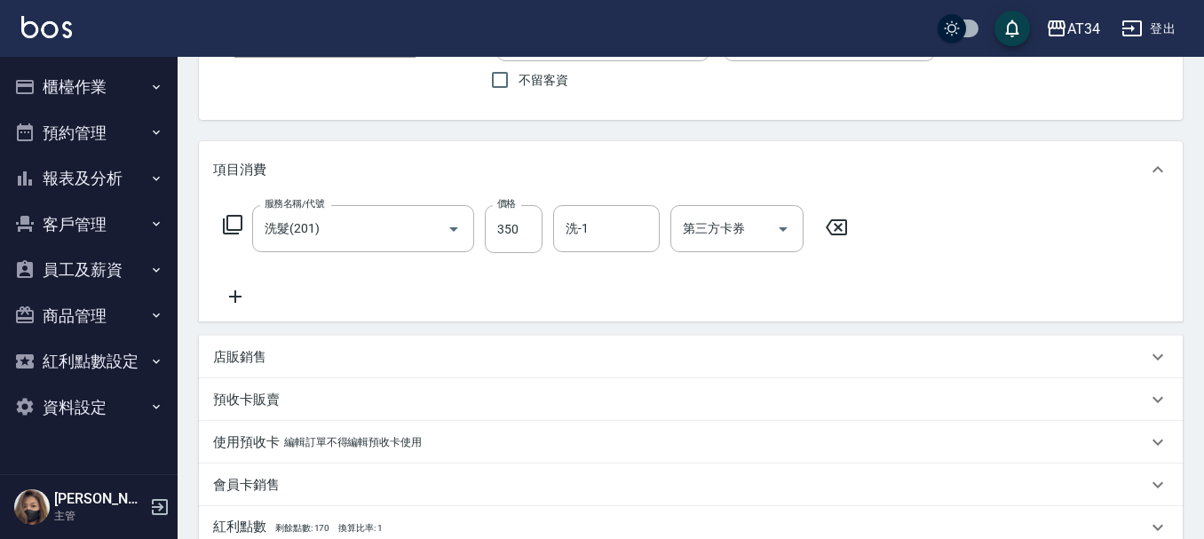
scroll to position [355, 0]
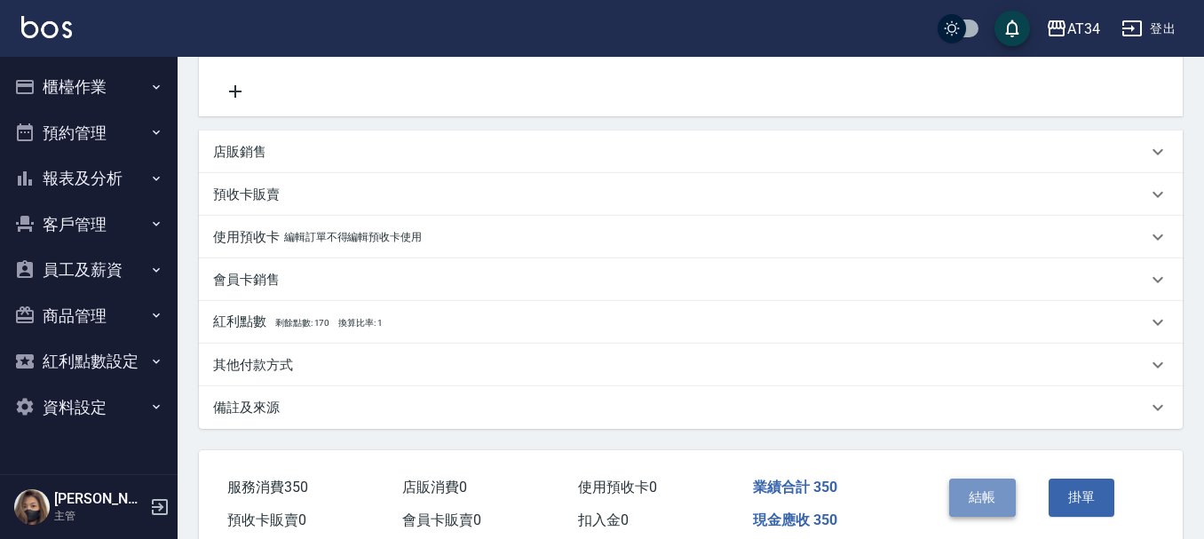
click at [961, 495] on button "結帳" at bounding box center [982, 497] width 67 height 37
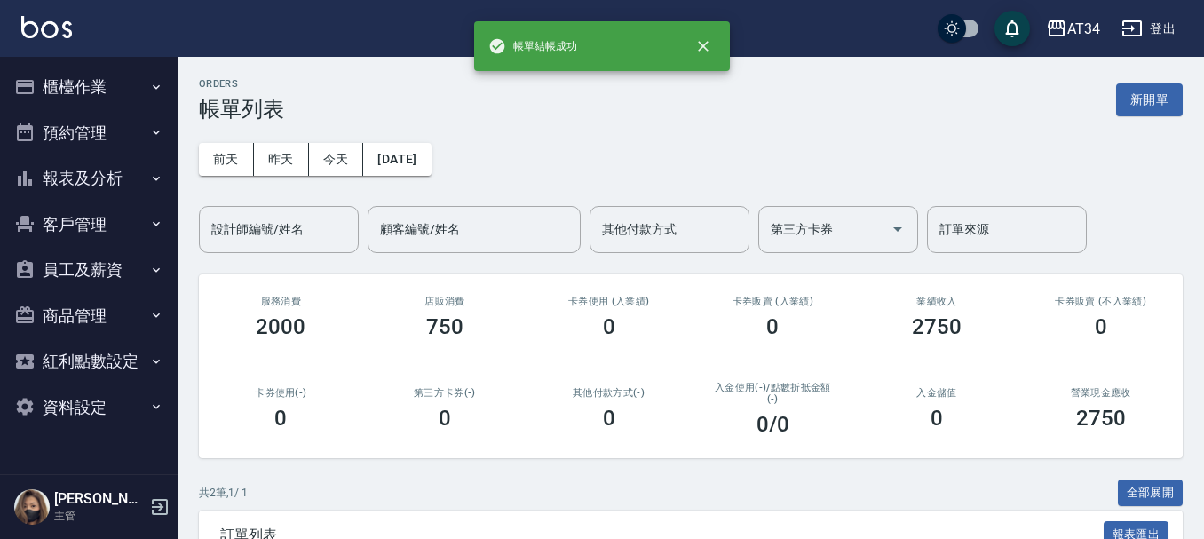
click at [78, 131] on button "預約管理" at bounding box center [88, 133] width 163 height 46
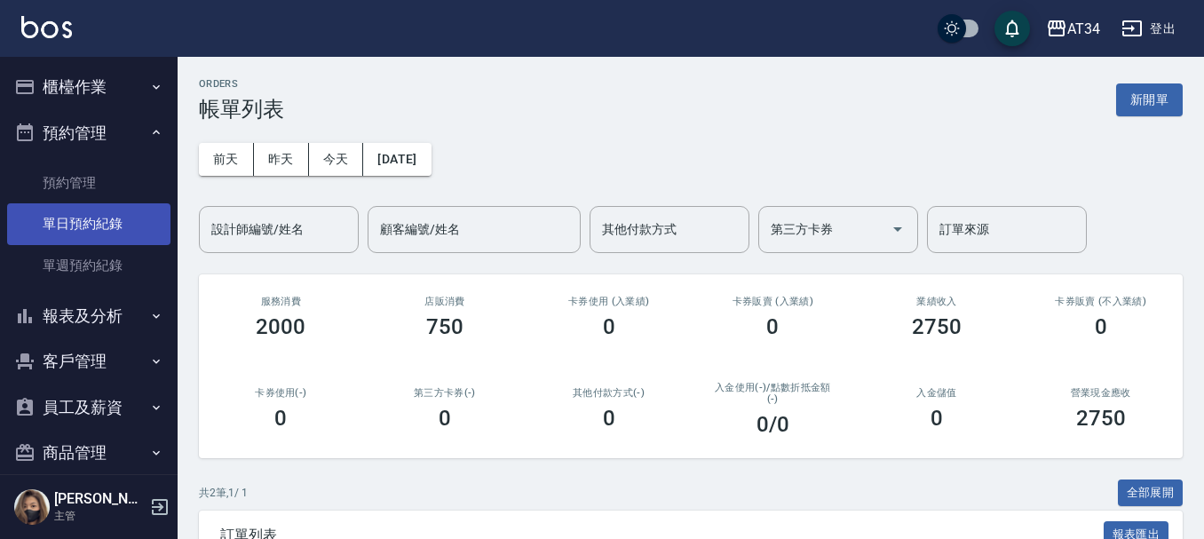
click at [85, 225] on link "單日預約紀錄" at bounding box center [88, 223] width 163 height 41
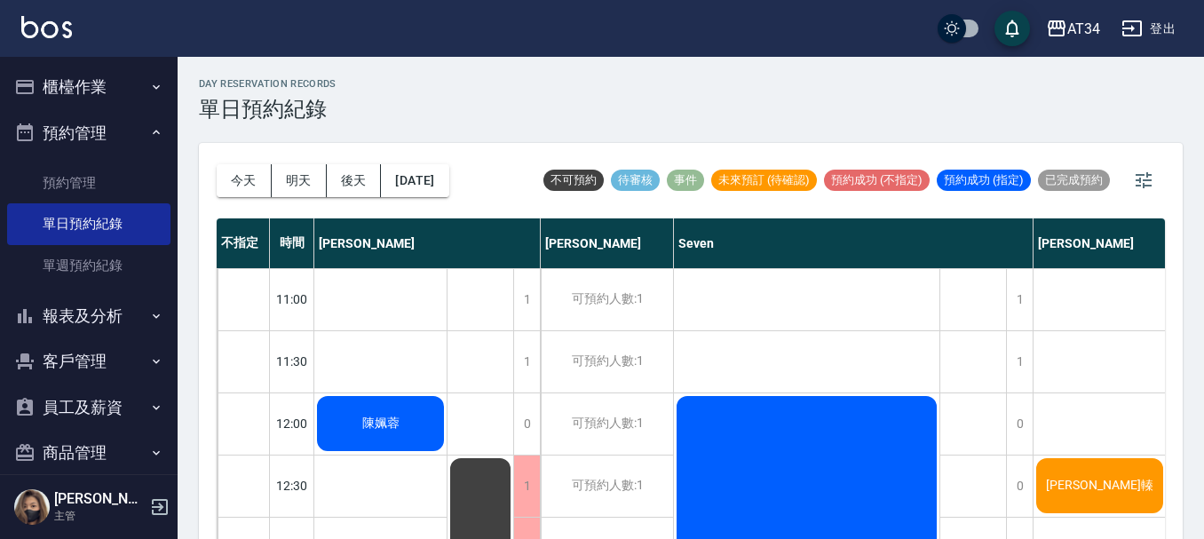
click at [1077, 508] on div "[PERSON_NAME]轃" at bounding box center [1100, 486] width 132 height 60
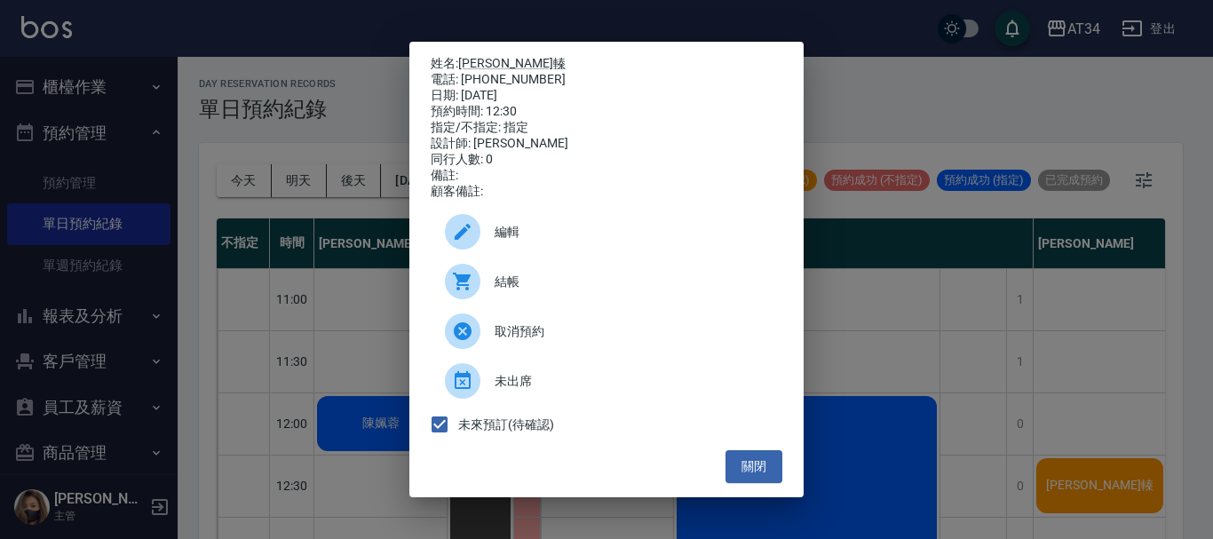
click at [587, 284] on span "結帳" at bounding box center [632, 282] width 274 height 19
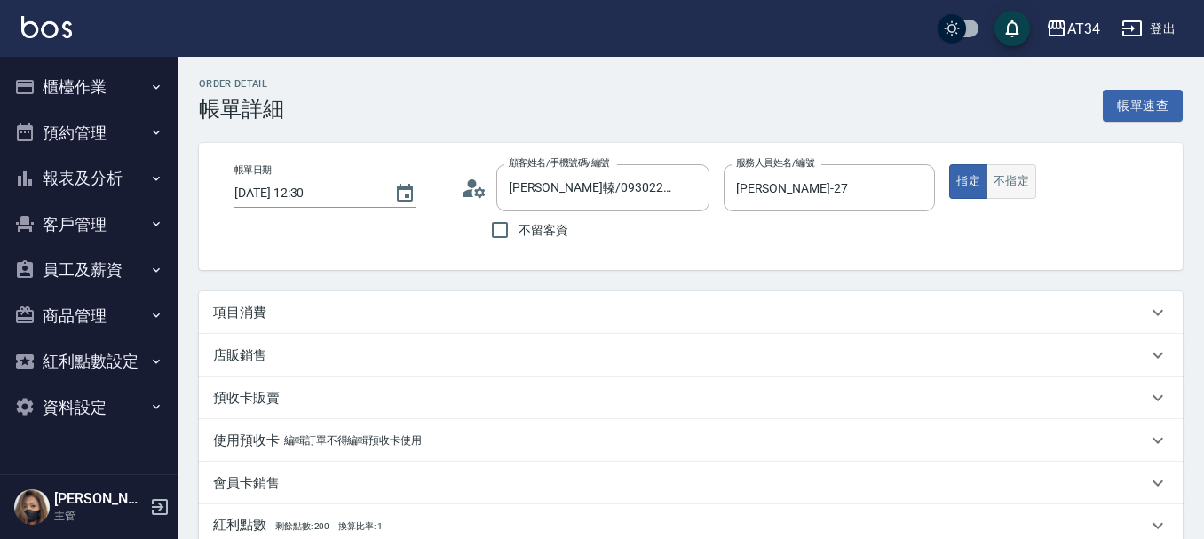
click at [1028, 184] on button "不指定" at bounding box center [1012, 181] width 50 height 35
click at [248, 313] on p "項目消費" at bounding box center [239, 313] width 53 height 19
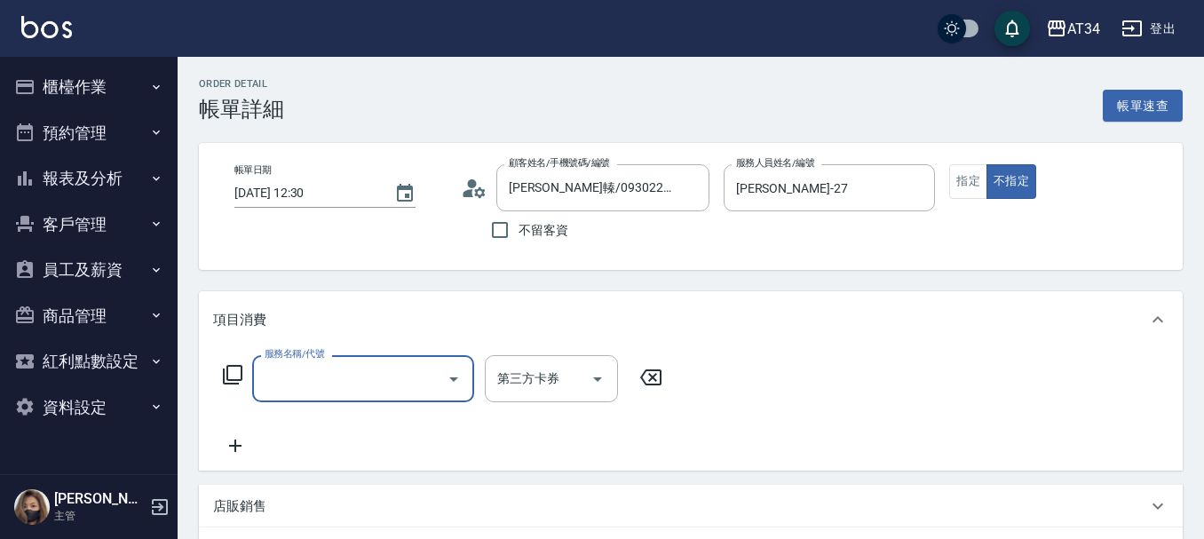
click at [289, 375] on input "服務名稱/代號" at bounding box center [349, 378] width 179 height 31
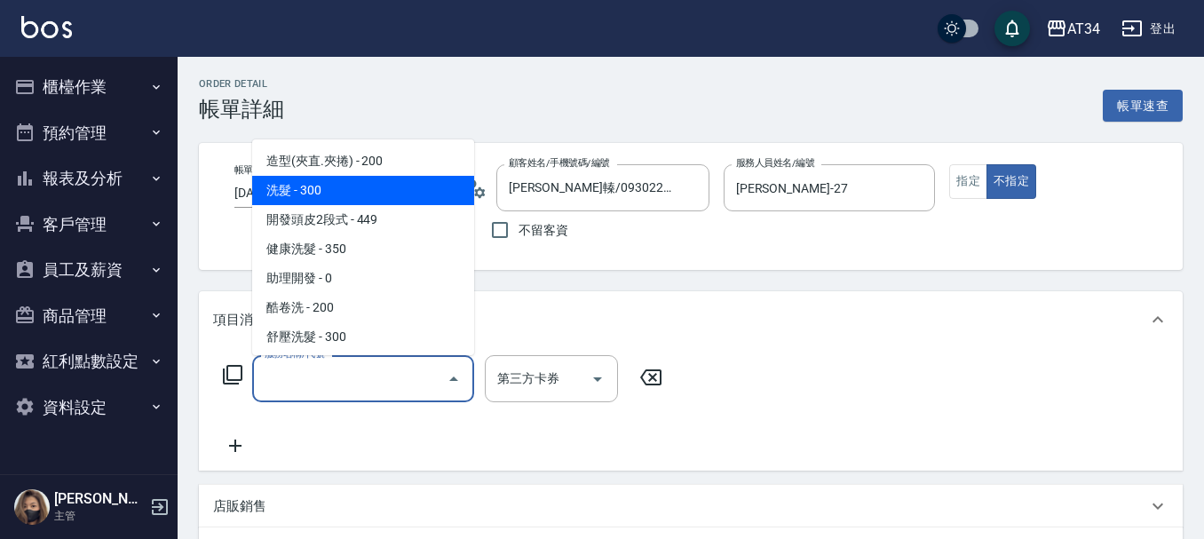
click at [307, 191] on span "洗髮 - 300" at bounding box center [363, 190] width 222 height 29
type input "洗髮(201)"
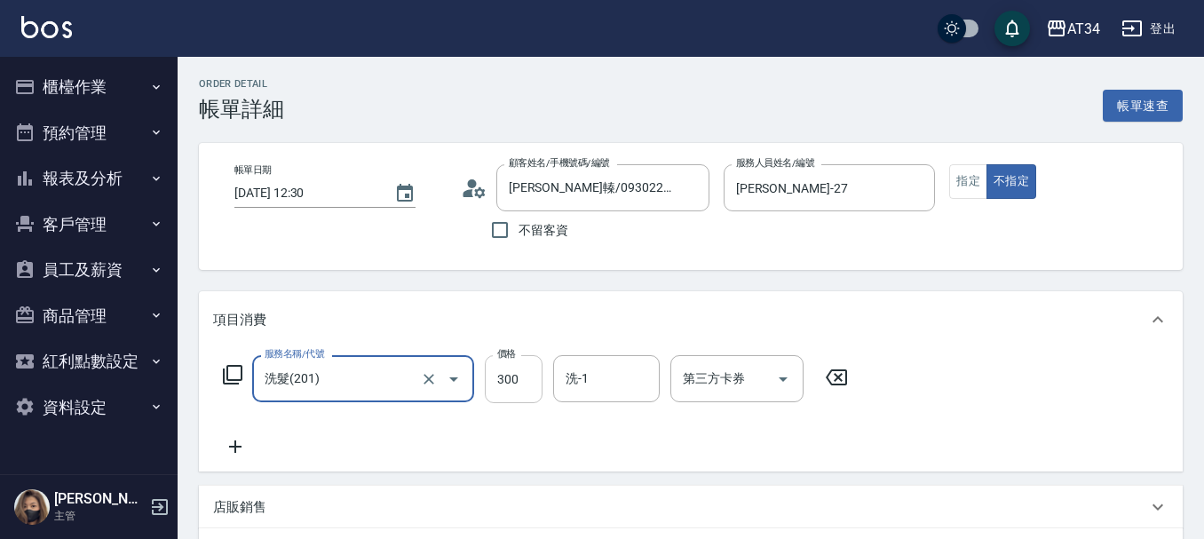
drag, startPoint x: 520, startPoint y: 390, endPoint x: 498, endPoint y: 386, distance: 22.5
click at [520, 390] on input "300" at bounding box center [514, 379] width 58 height 48
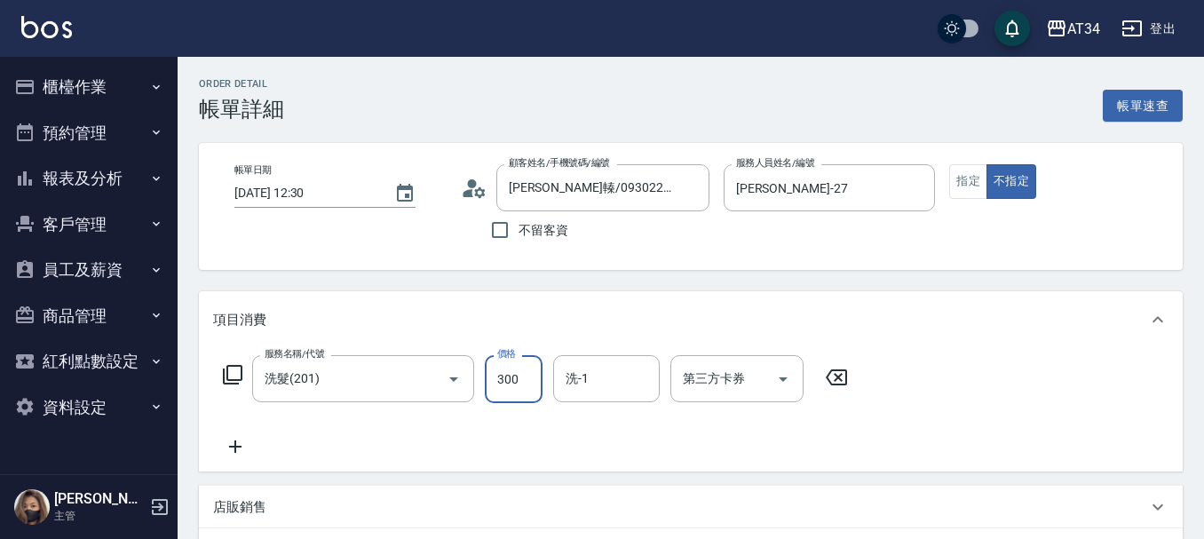
type input "0"
type input "35"
type input "30"
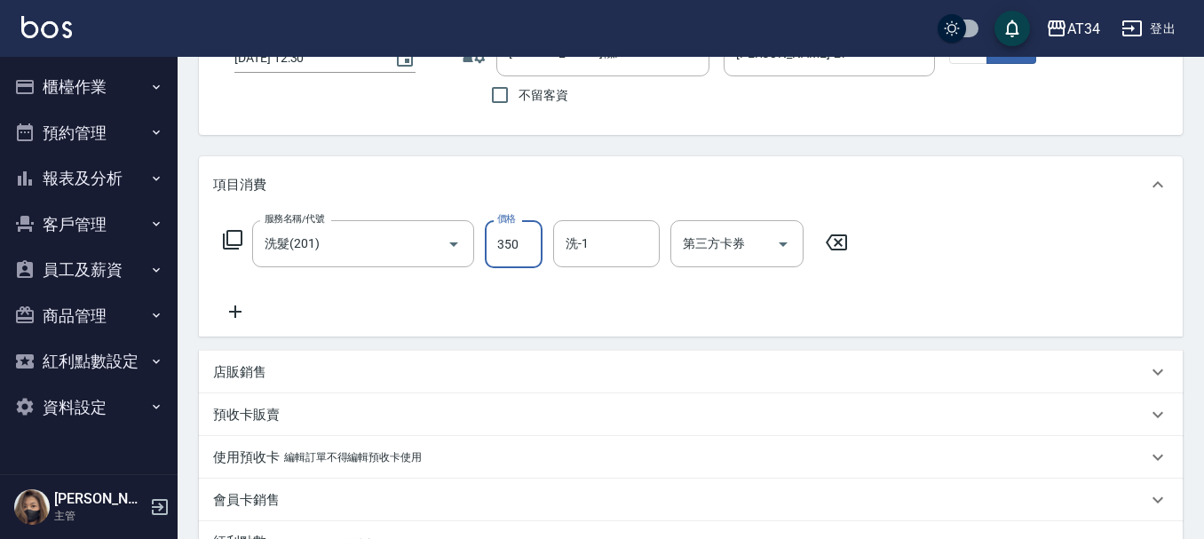
scroll to position [437, 0]
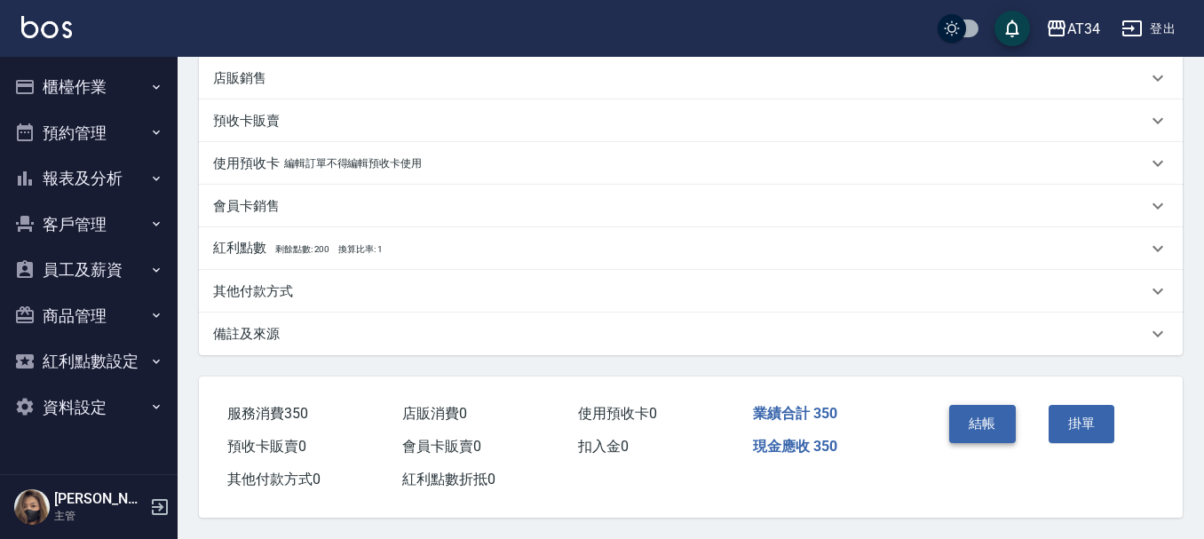
type input "350"
click at [977, 416] on button "結帳" at bounding box center [982, 423] width 67 height 37
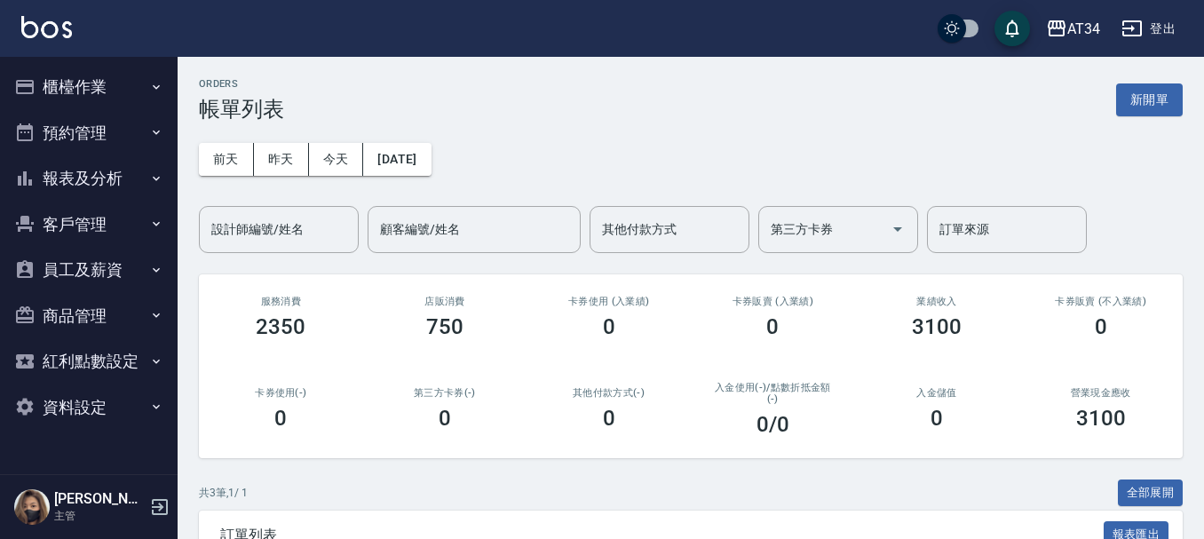
click at [87, 139] on button "預約管理" at bounding box center [88, 133] width 163 height 46
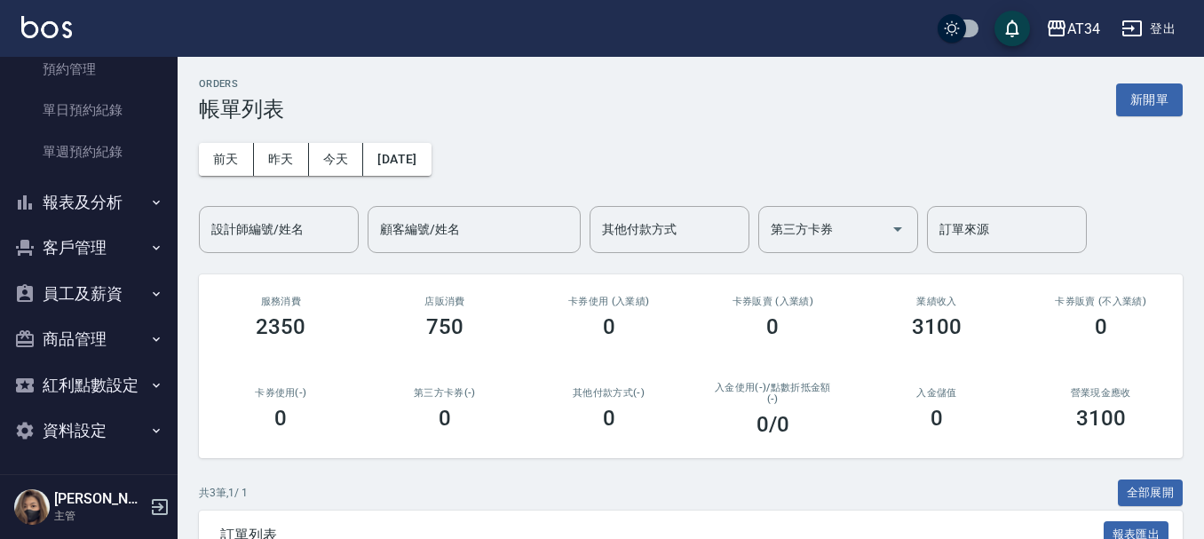
scroll to position [115, 0]
click at [95, 199] on button "報表及分析" at bounding box center [88, 201] width 163 height 46
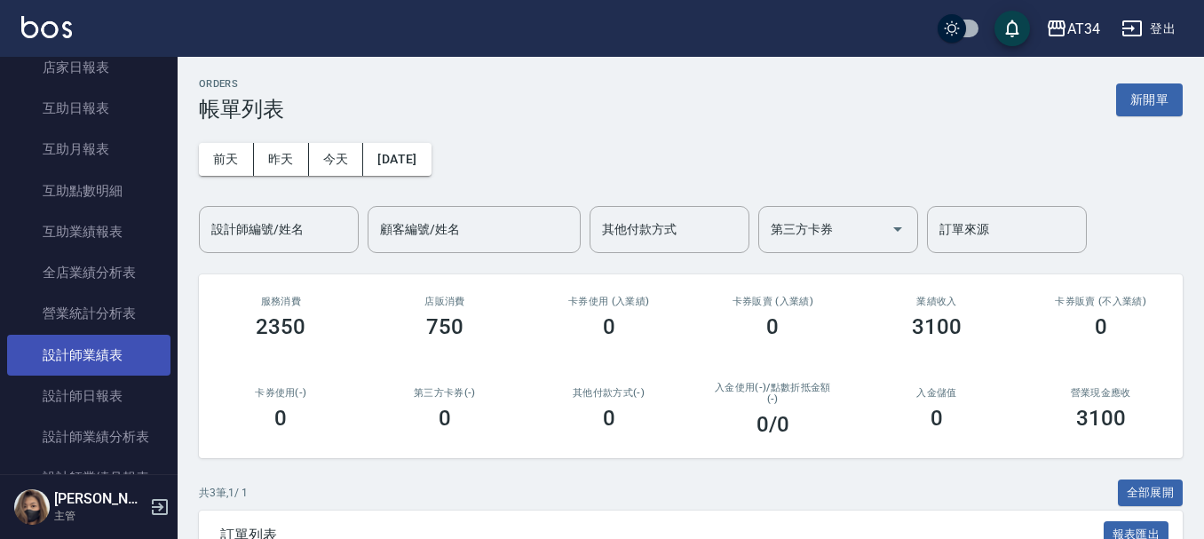
scroll to position [470, 0]
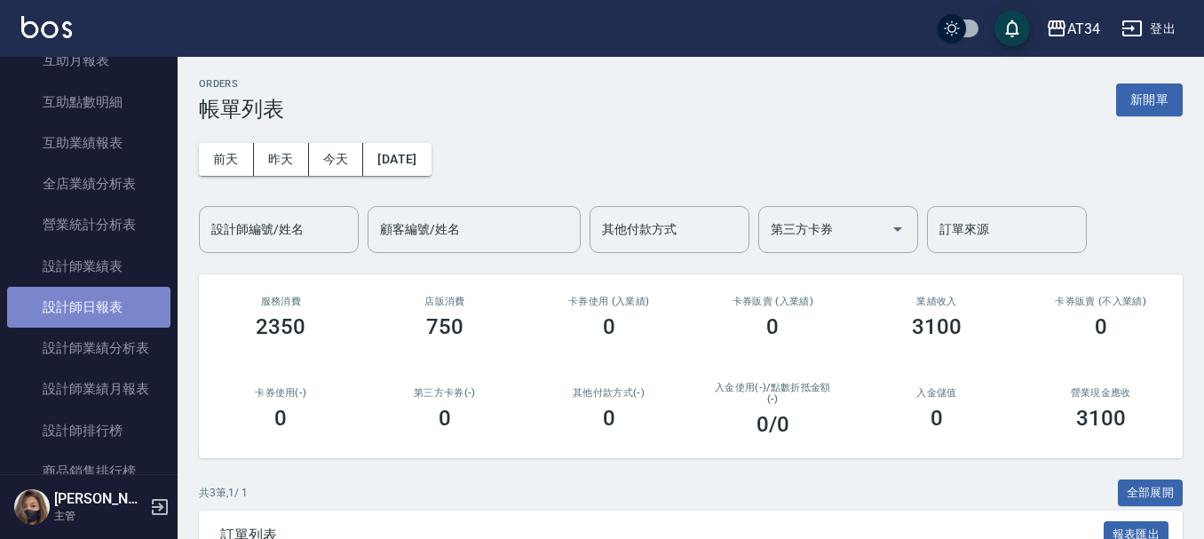
click at [106, 303] on link "設計師日報表" at bounding box center [88, 307] width 163 height 41
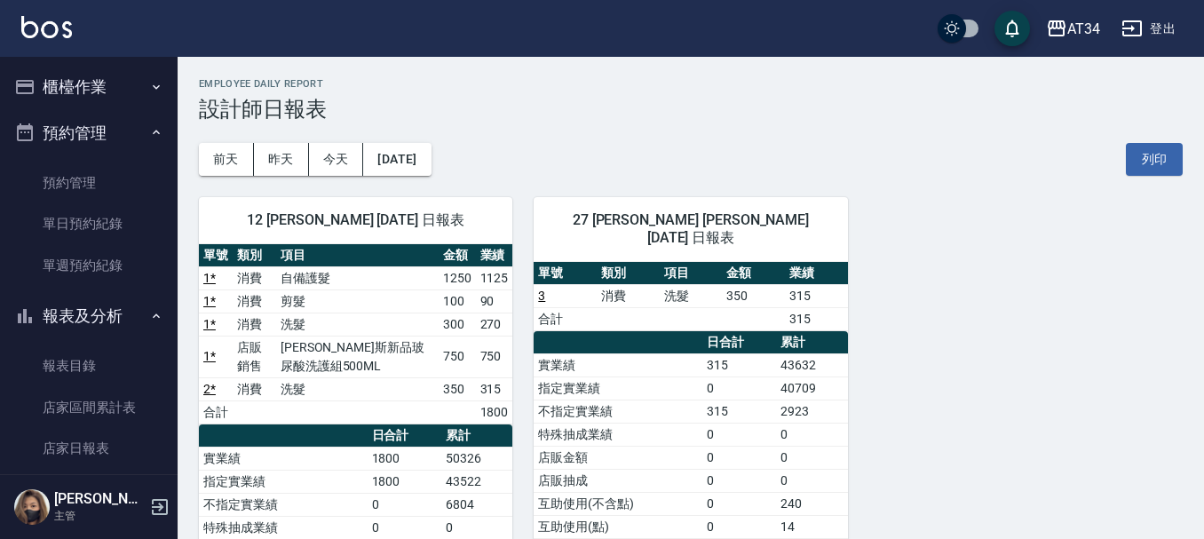
click at [78, 91] on button "櫃檯作業" at bounding box center [88, 87] width 163 height 46
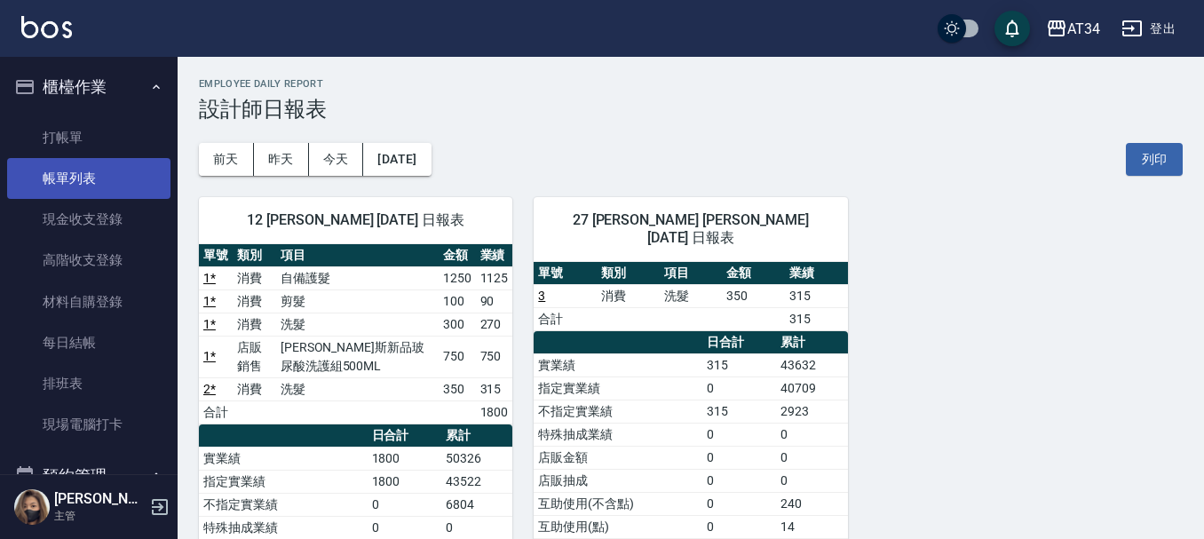
click at [93, 186] on link "帳單列表" at bounding box center [88, 178] width 163 height 41
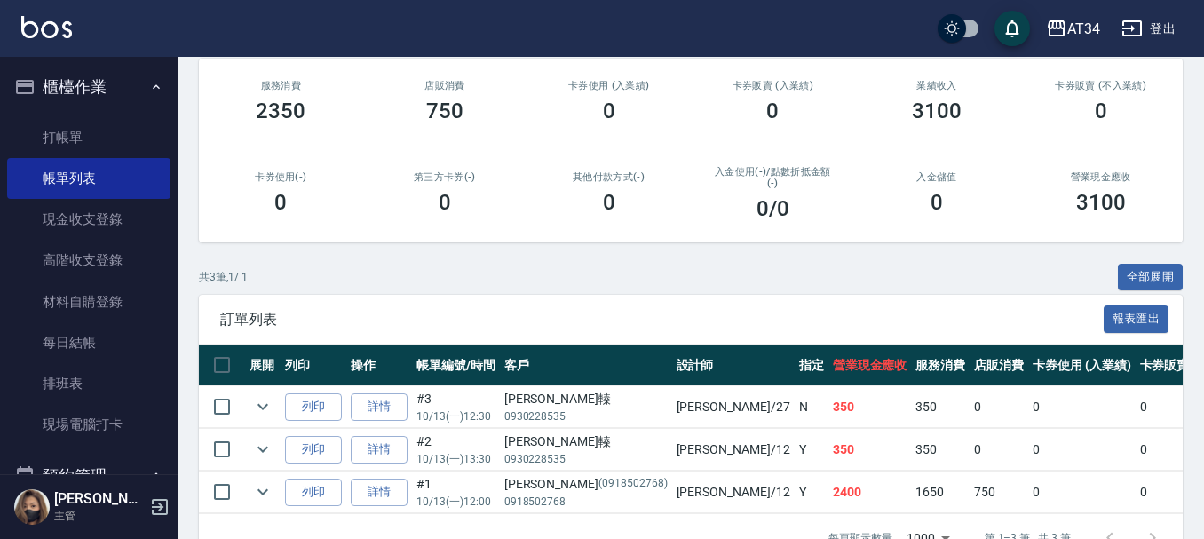
scroll to position [185, 0]
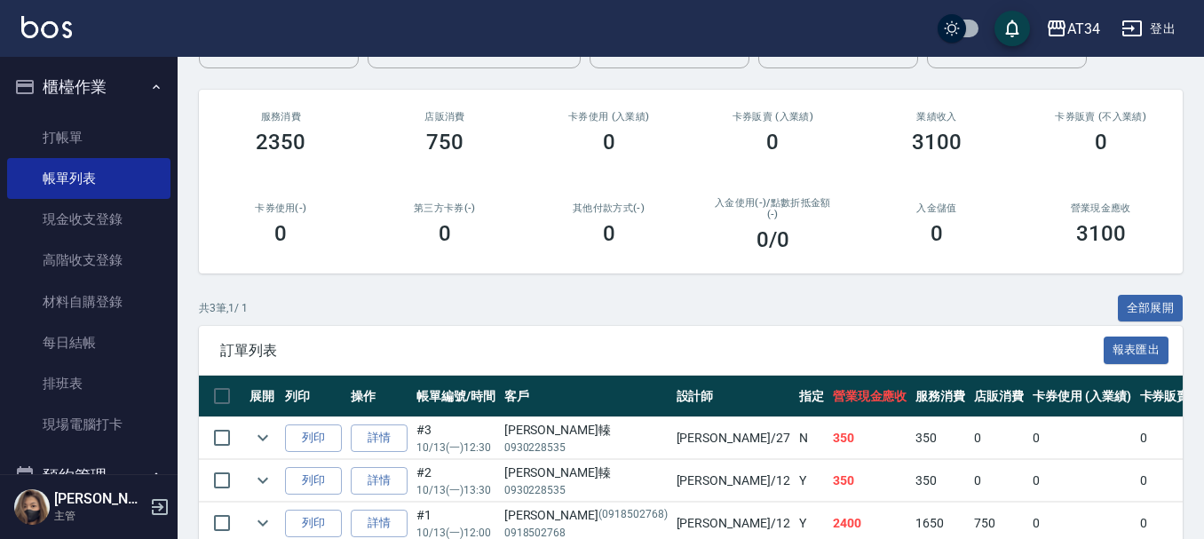
click at [7, 158] on link "帳單列表" at bounding box center [88, 178] width 163 height 41
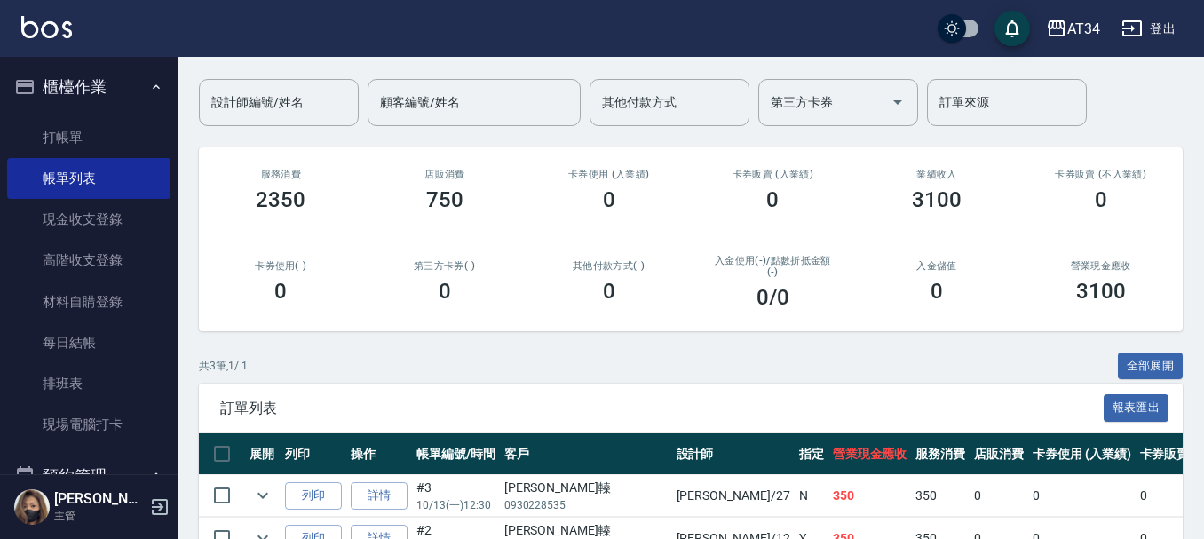
click at [506, 323] on div "ORDERS 帳單列表 新開單 前天 昨天 今天 2025/10/13 設計師編號/姓名 設計師編號/姓名 顧客編號/姓名 顧客編號/姓名 其他付款方式 其他…" at bounding box center [691, 301] width 1027 height 742
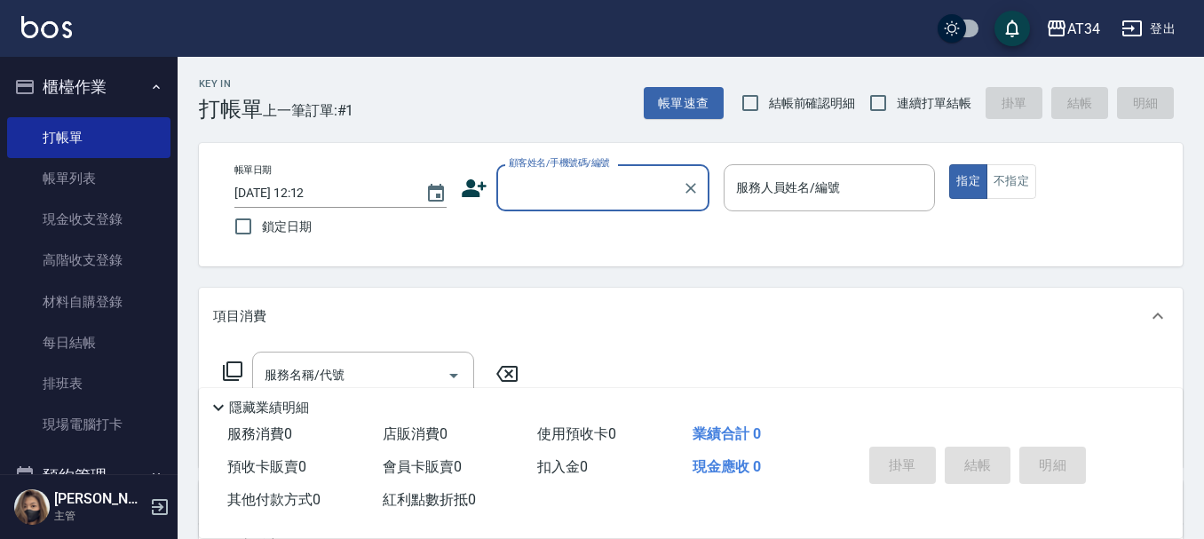
click at [81, 182] on link "帳單列表" at bounding box center [88, 178] width 163 height 41
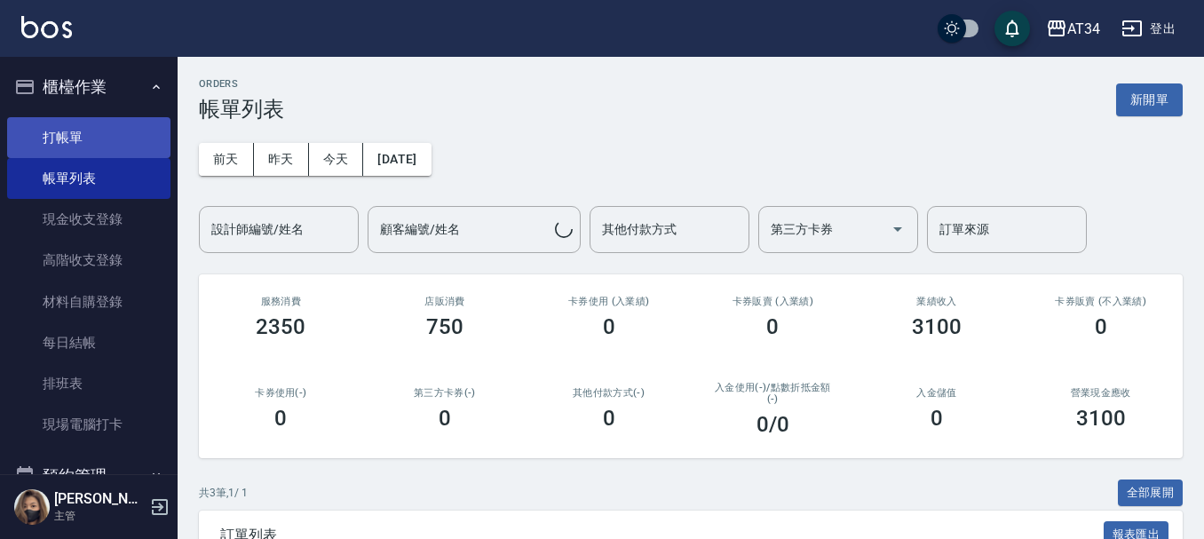
click at [135, 131] on link "打帳單" at bounding box center [88, 137] width 163 height 41
